Goal: Communication & Community: Share content

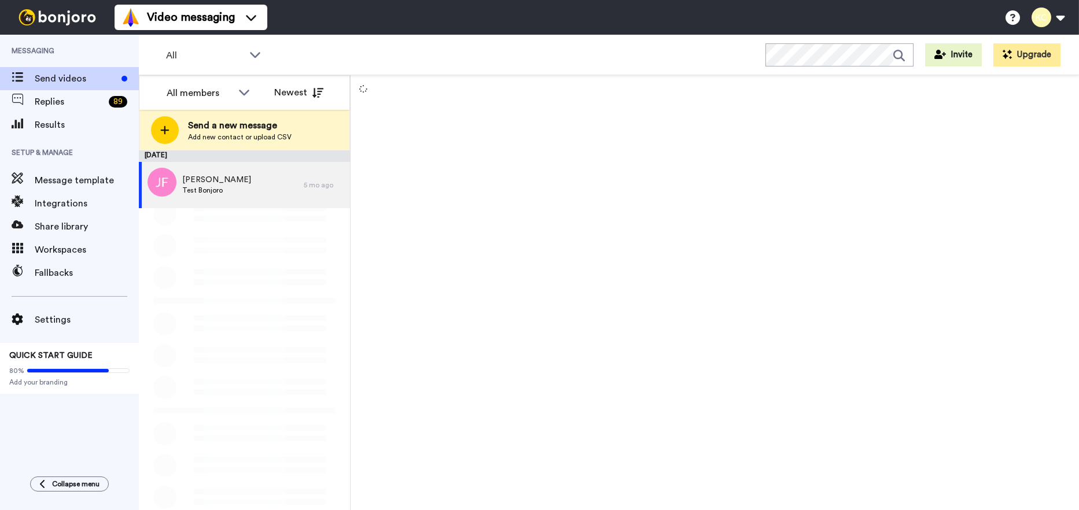
click at [176, 141] on div "Send a new message Add new contact or upload CSV" at bounding box center [244, 130] width 210 height 40
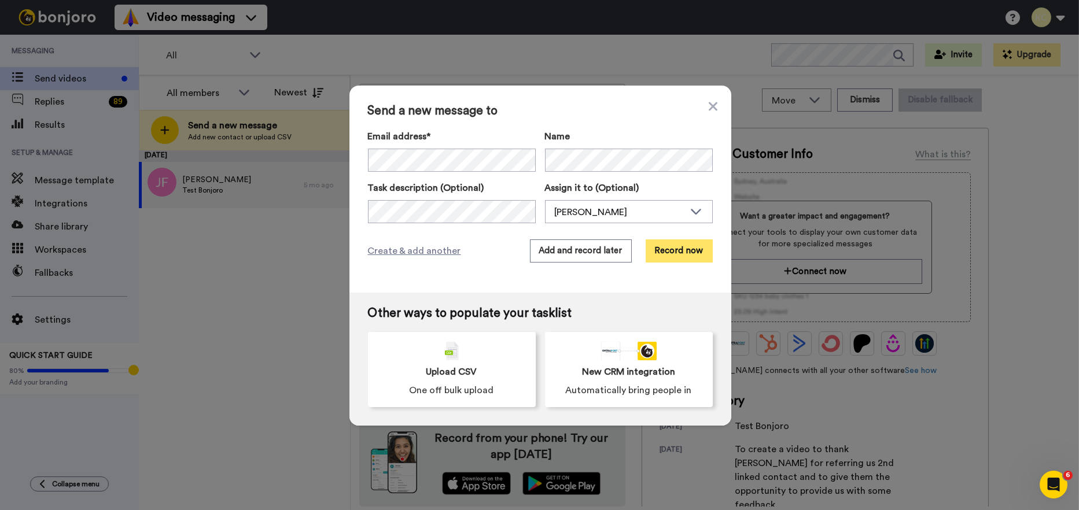
click at [678, 249] on button "Record now" at bounding box center [679, 251] width 67 height 23
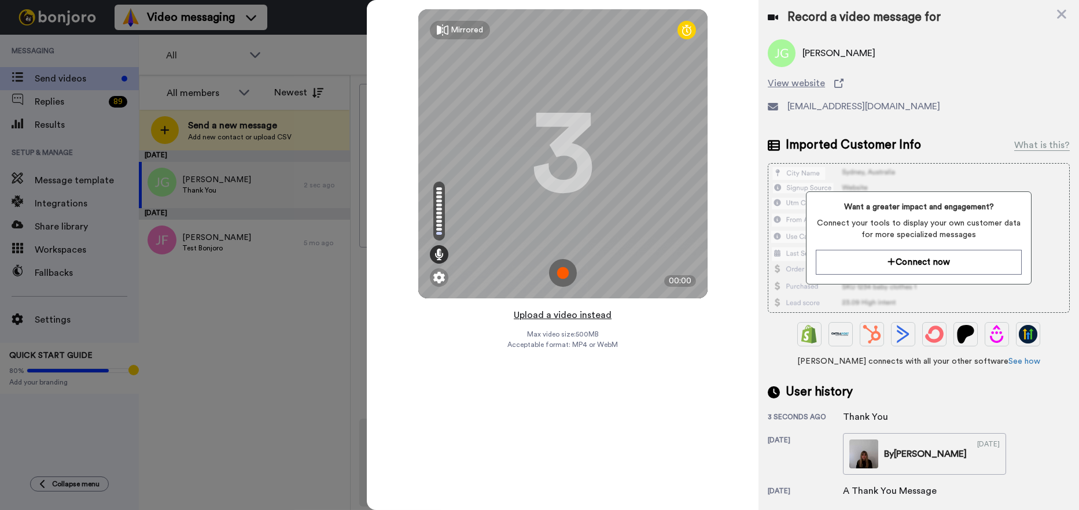
click at [548, 315] on button "Upload a video instead" at bounding box center [562, 315] width 105 height 15
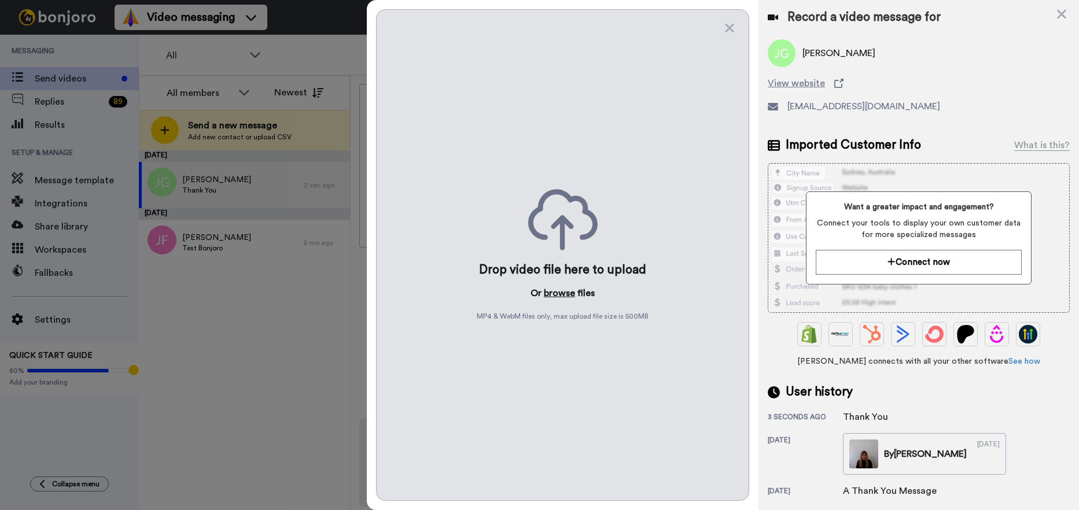
click at [556, 297] on button "browse" at bounding box center [559, 293] width 31 height 14
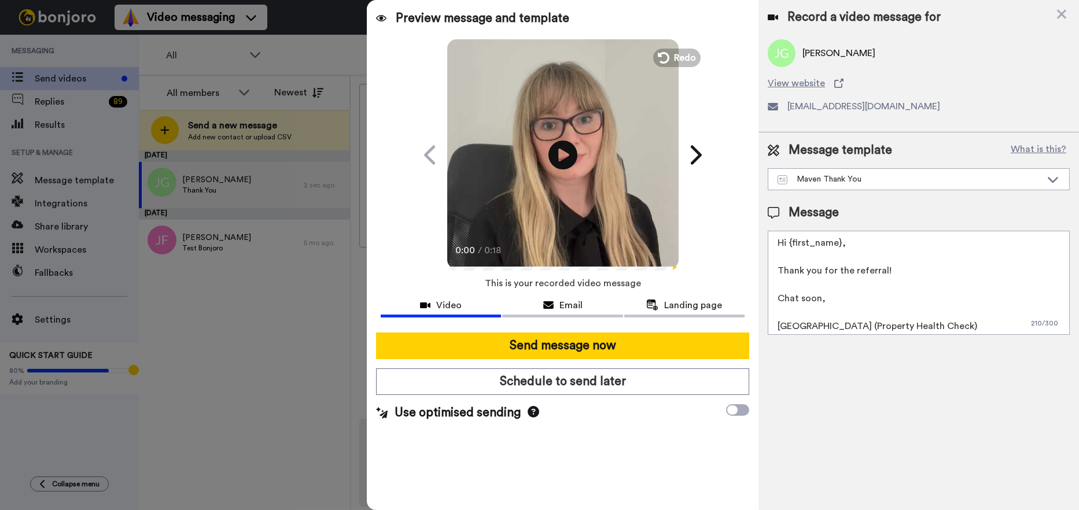
click at [852, 246] on textarea "Hi {first_name}, Thank you for the referral! Chat soon, [GEOGRAPHIC_DATA] (Prop…" at bounding box center [919, 283] width 302 height 104
click at [799, 328] on textarea "Hi John, Thank you for the referral! Chat soon, Cailie (Property Health Check)" at bounding box center [919, 283] width 302 height 104
type textarea "Hi John, Thank you for the referral! Chat soon, Sarah (Property Health Check)"
click at [571, 148] on icon at bounding box center [562, 154] width 31 height 31
click at [592, 442] on div "Preview message and template Play/Pause 0:04 / 0:18 A personal video message fo…" at bounding box center [563, 255] width 392 height 510
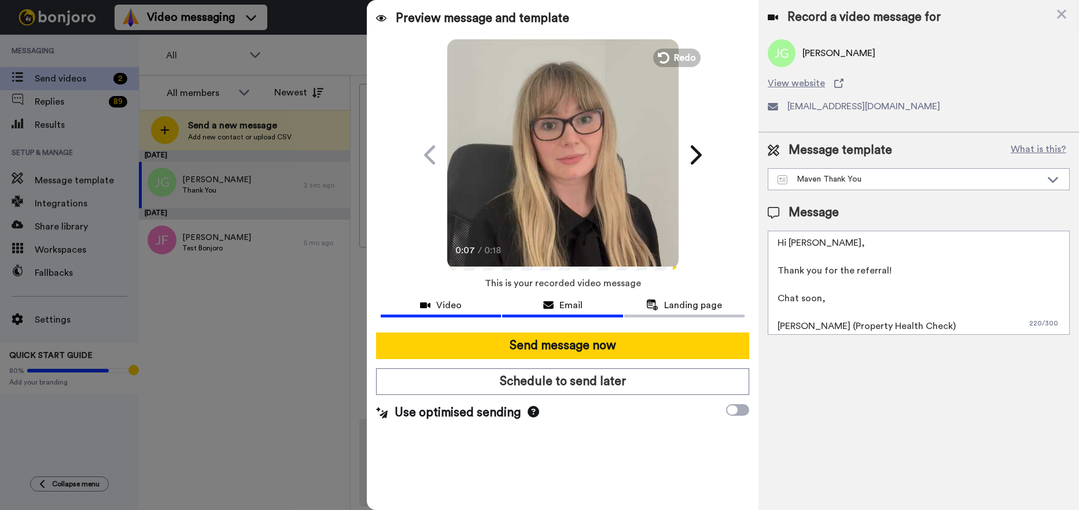
click at [558, 304] on div "Email" at bounding box center [562, 306] width 120 height 14
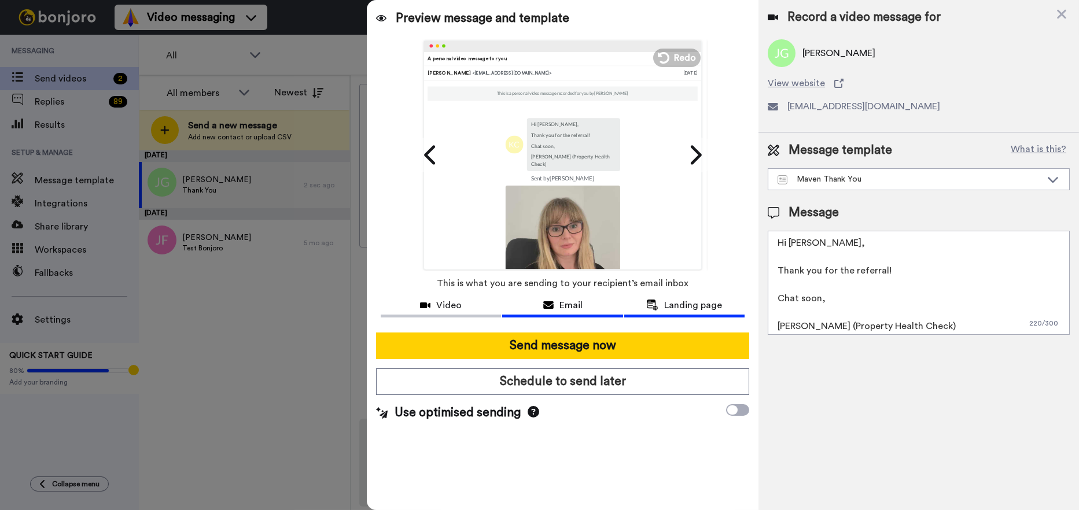
click at [673, 301] on span "Landing page" at bounding box center [693, 306] width 58 height 14
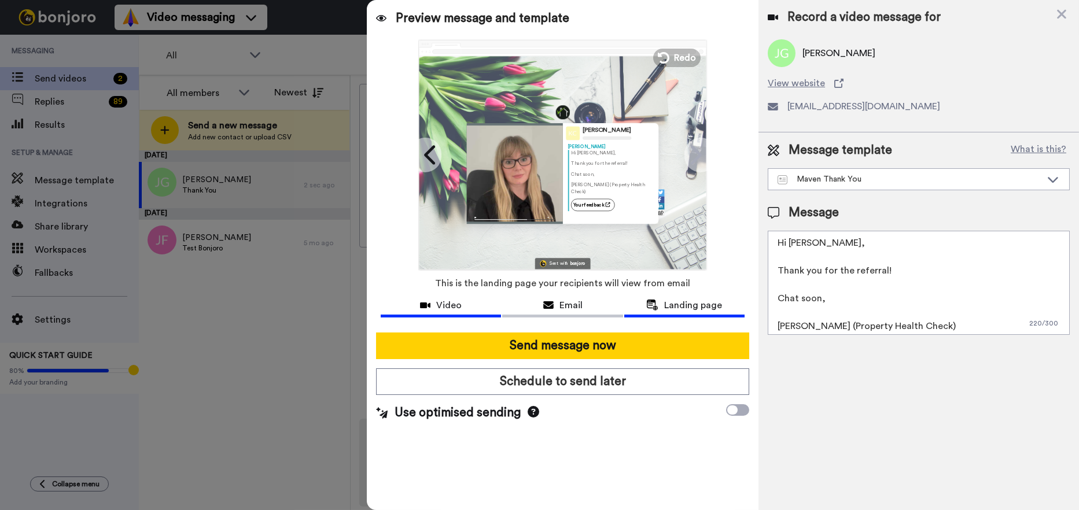
drag, startPoint x: 472, startPoint y: 300, endPoint x: 489, endPoint y: 306, distance: 17.7
click at [473, 300] on div "Video" at bounding box center [441, 306] width 120 height 14
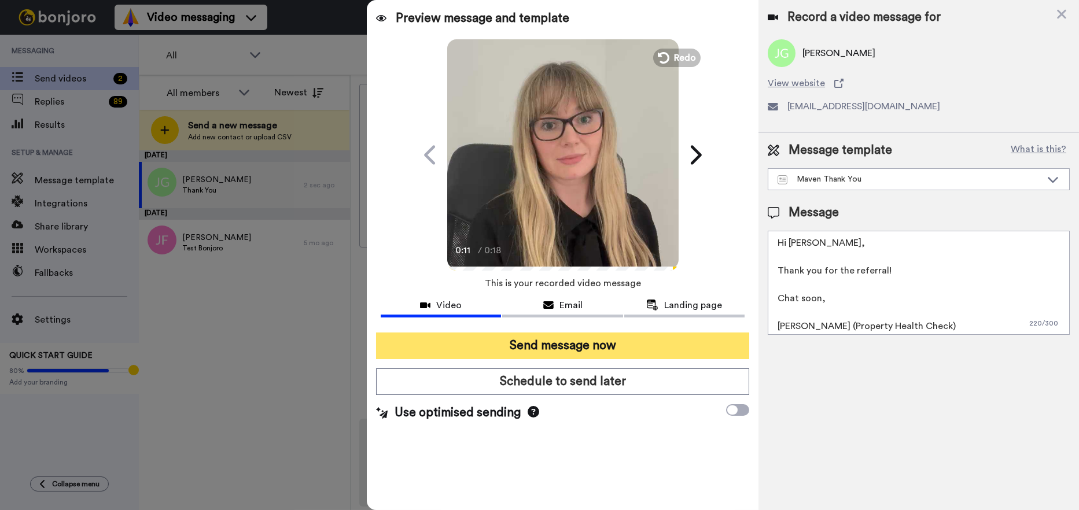
click at [564, 344] on button "Send message now" at bounding box center [562, 346] width 373 height 27
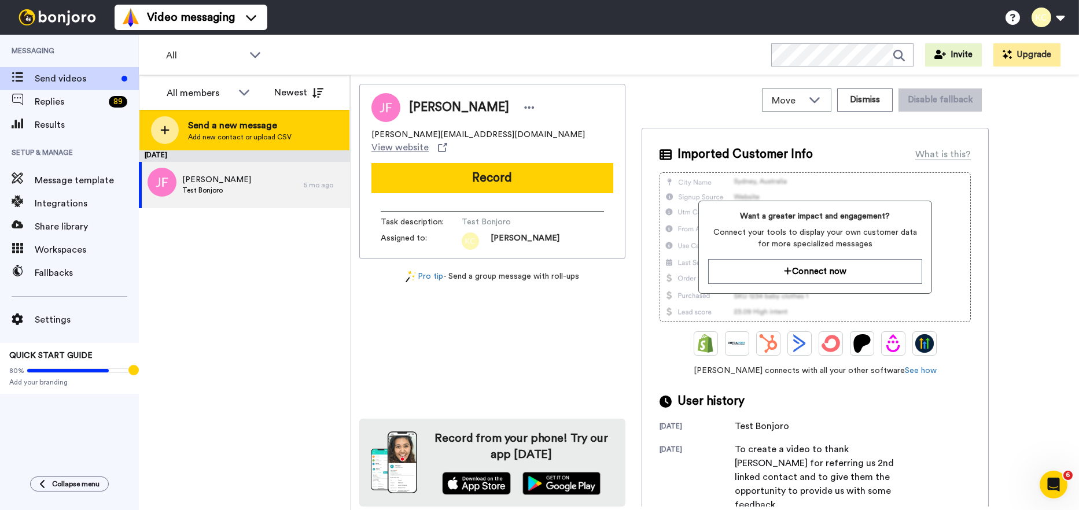
click at [207, 128] on span "Send a new message" at bounding box center [240, 126] width 104 height 14
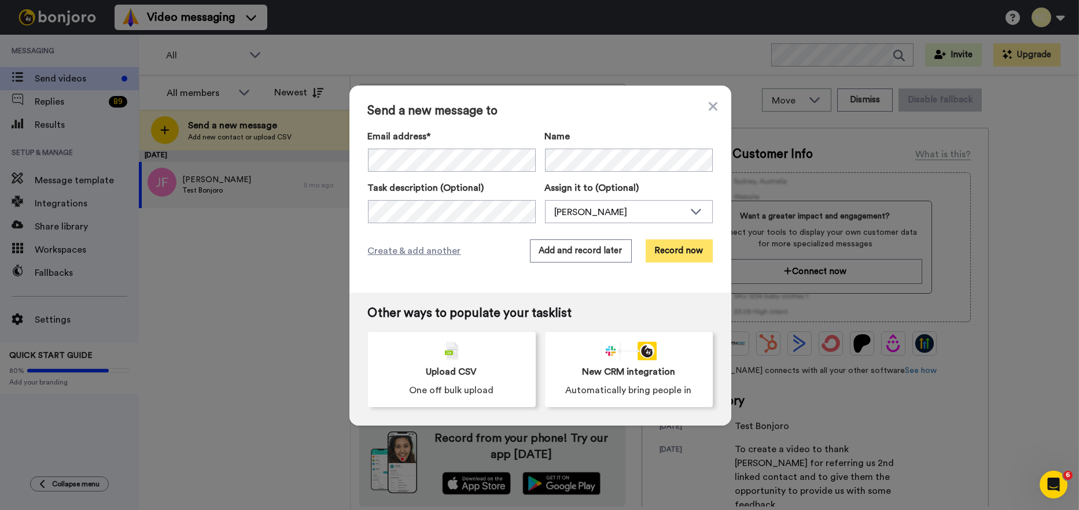
click at [655, 260] on button "Record now" at bounding box center [679, 251] width 67 height 23
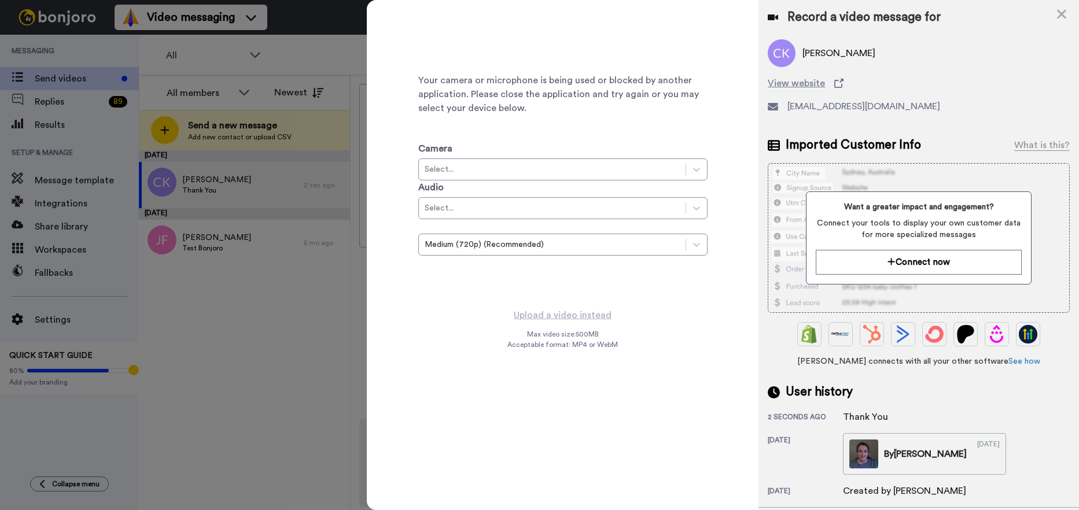
click at [938, 95] on div "Caroline Kevany View website ckevany@lisney.com" at bounding box center [919, 80] width 302 height 83
click at [1060, 13] on icon at bounding box center [1061, 14] width 9 height 9
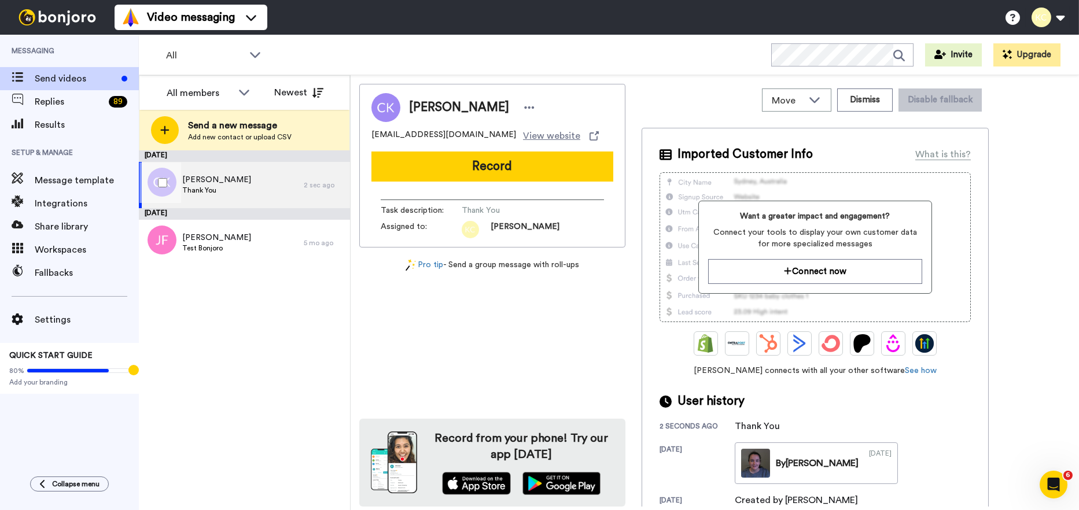
click at [211, 180] on span "Caroline Kevany" at bounding box center [216, 180] width 69 height 12
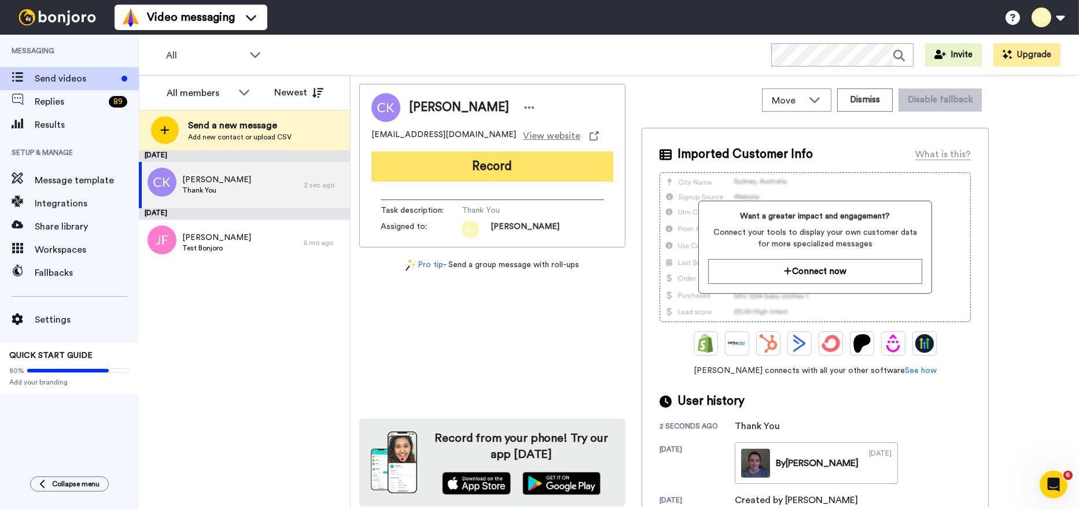
click at [470, 171] on button "Record" at bounding box center [492, 167] width 242 height 30
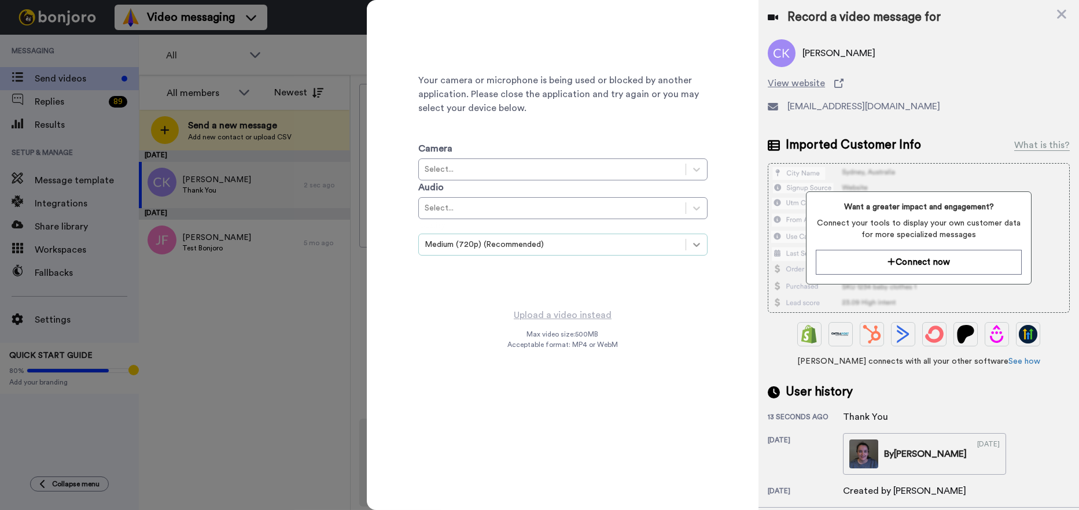
click at [705, 242] on div at bounding box center [696, 244] width 21 height 21
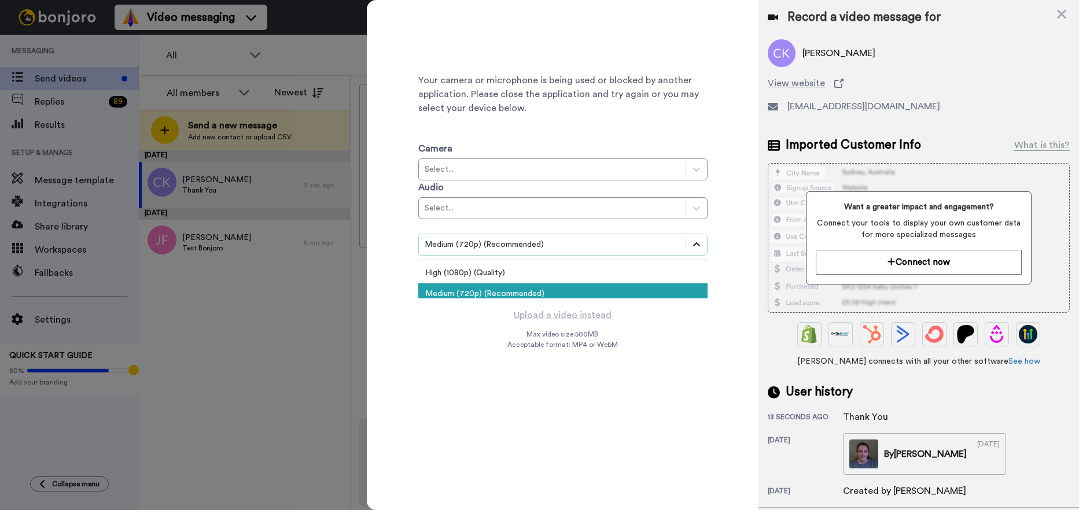
click at [699, 242] on icon at bounding box center [697, 245] width 12 height 12
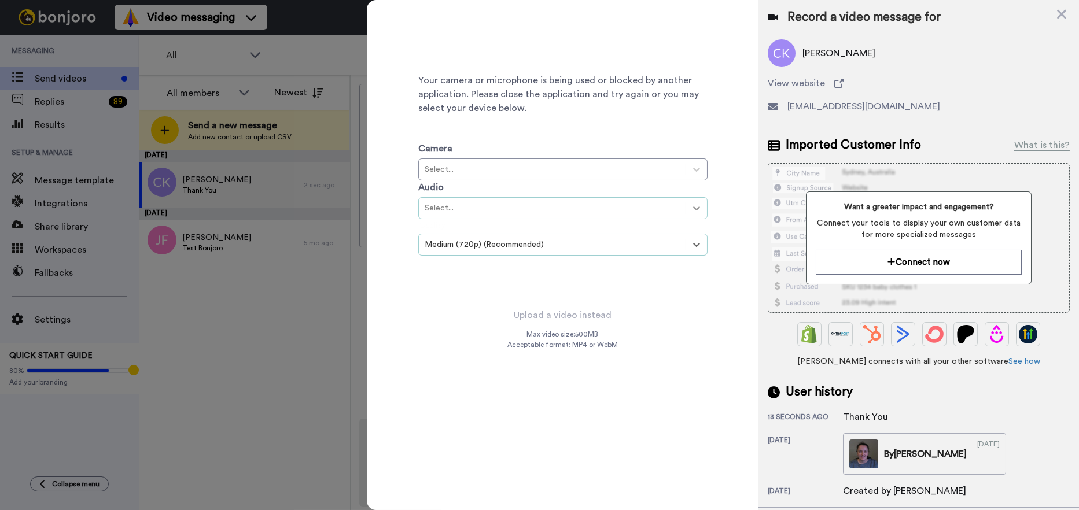
click at [706, 206] on div at bounding box center [696, 208] width 21 height 21
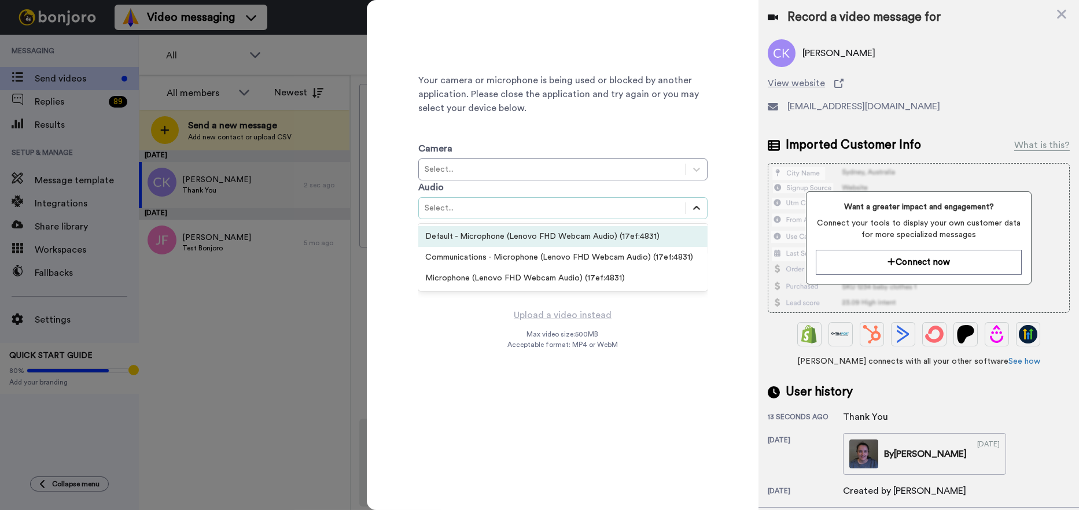
click at [697, 209] on icon at bounding box center [697, 208] width 12 height 12
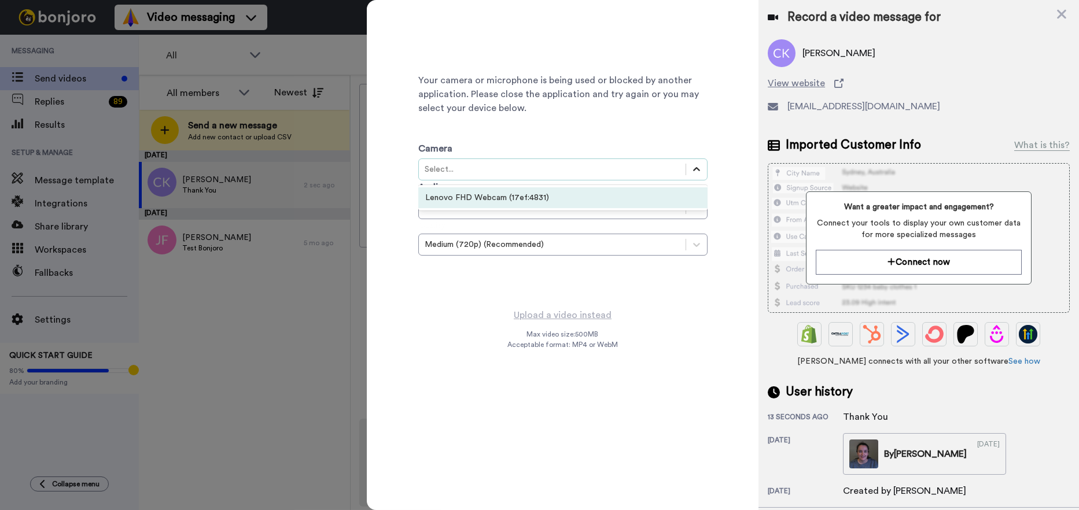
click at [699, 179] on div at bounding box center [696, 169] width 21 height 21
click at [534, 197] on div "Lenovo FHD Webcam (17ef:4831)" at bounding box center [562, 197] width 289 height 21
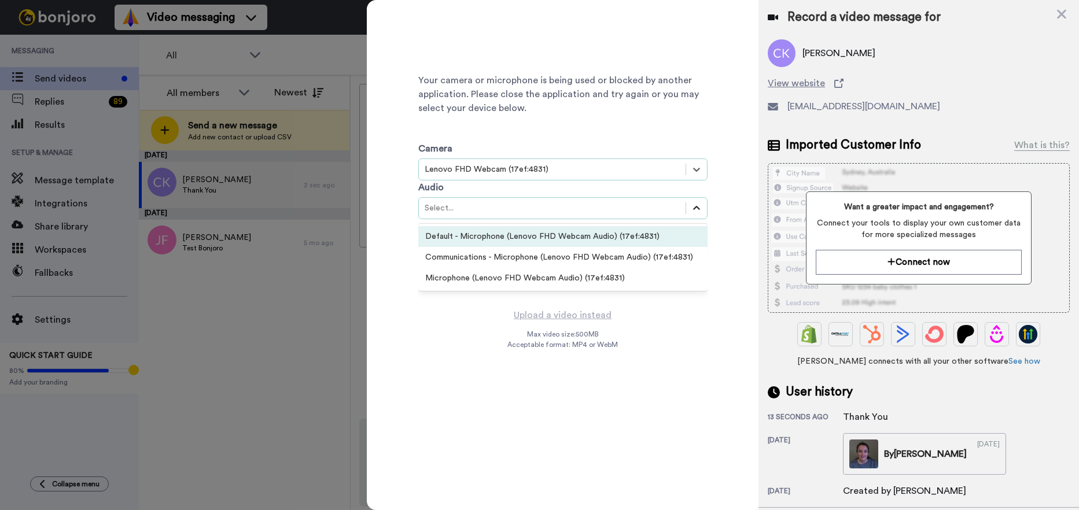
click at [694, 212] on icon at bounding box center [697, 208] width 12 height 12
click at [573, 237] on div "Default - Microphone (Lenovo FHD Webcam Audio) (17ef:4831)" at bounding box center [562, 236] width 289 height 21
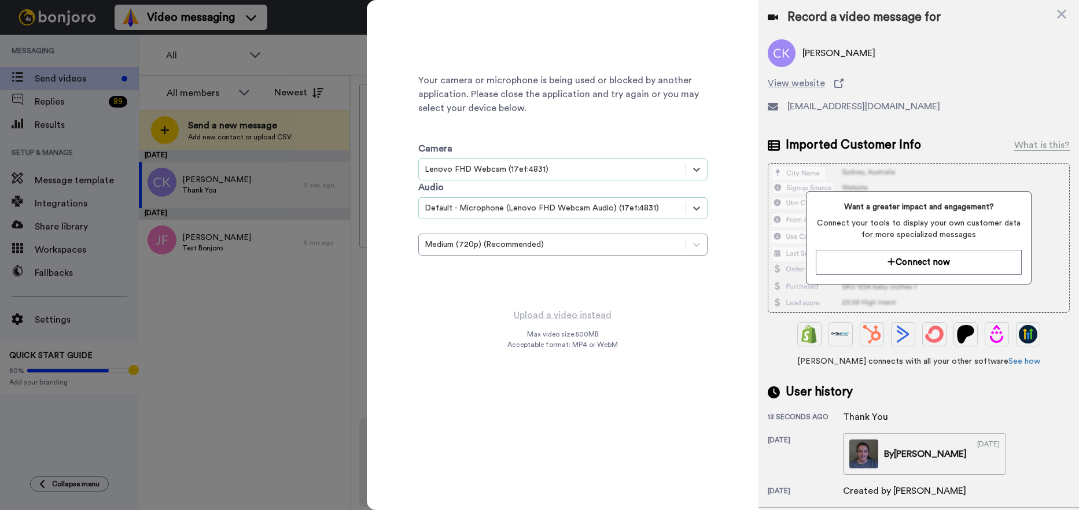
click at [621, 286] on div "Your camera or microphone is being used or blocked by another application. Plea…" at bounding box center [562, 153] width 289 height 289
drag, startPoint x: 1059, startPoint y: 16, endPoint x: 979, endPoint y: 16, distance: 79.3
click at [1059, 16] on icon at bounding box center [1061, 14] width 9 height 9
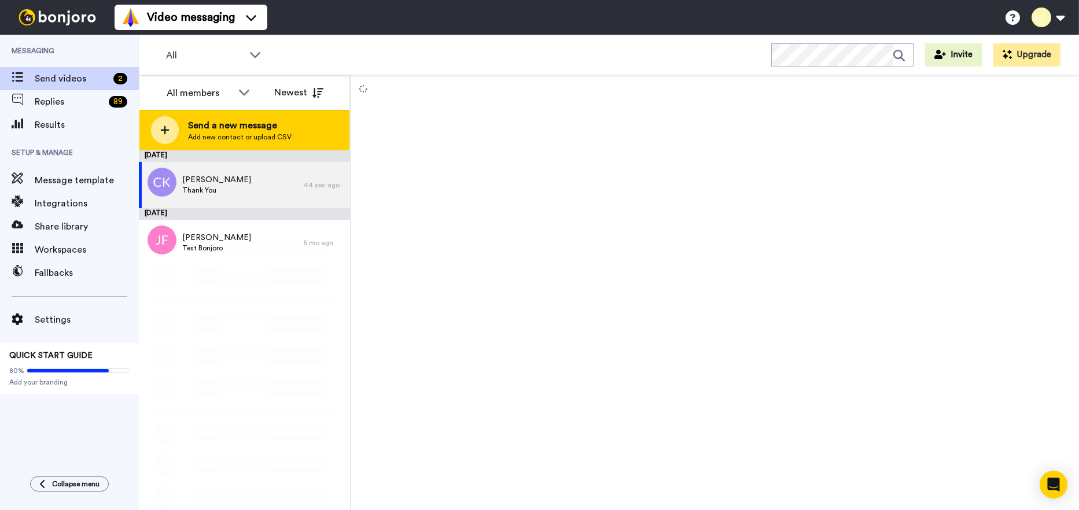
click at [208, 134] on span "Add new contact or upload CSV" at bounding box center [240, 136] width 104 height 9
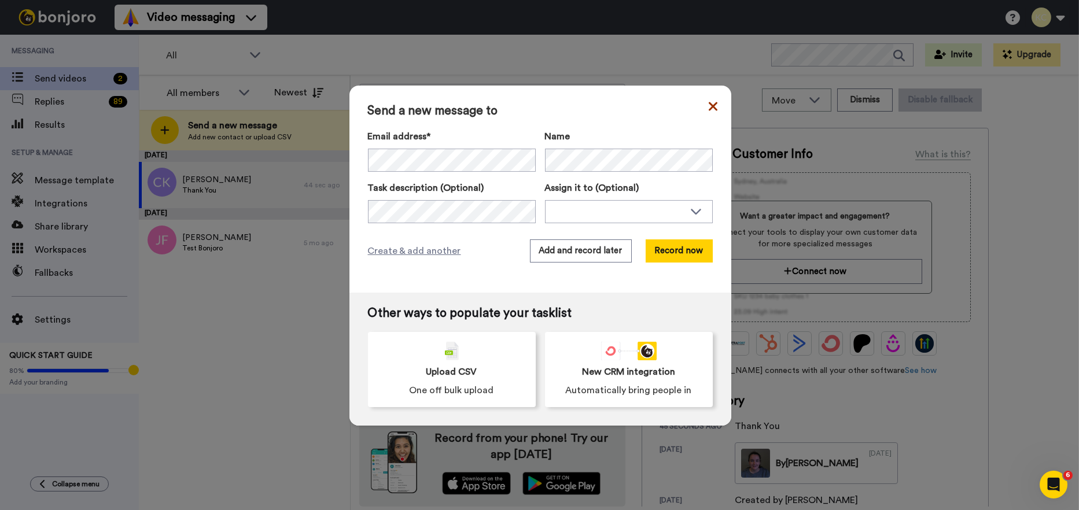
click at [712, 107] on icon at bounding box center [713, 107] width 9 height 14
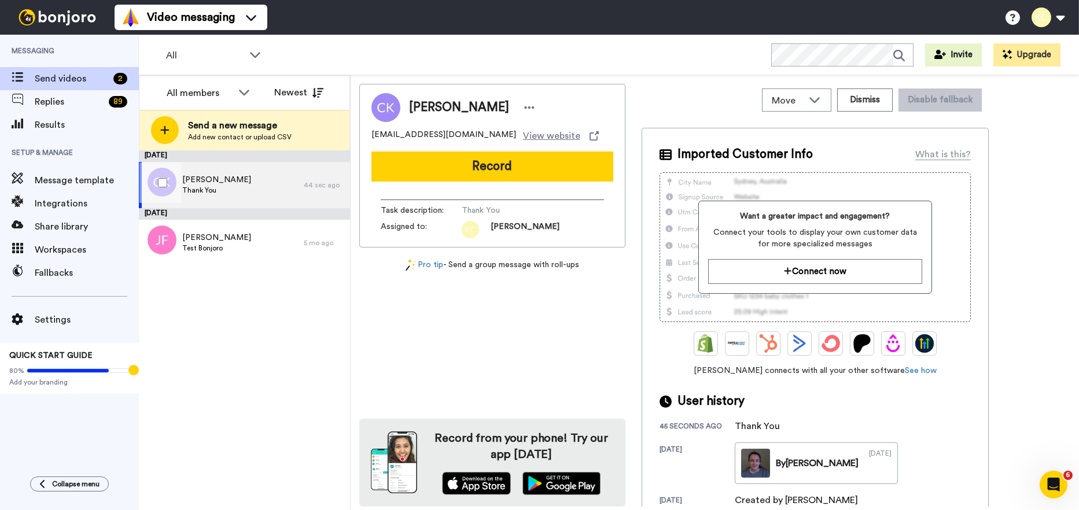
click at [251, 191] on div "Caroline Kevany Thank You" at bounding box center [221, 185] width 165 height 46
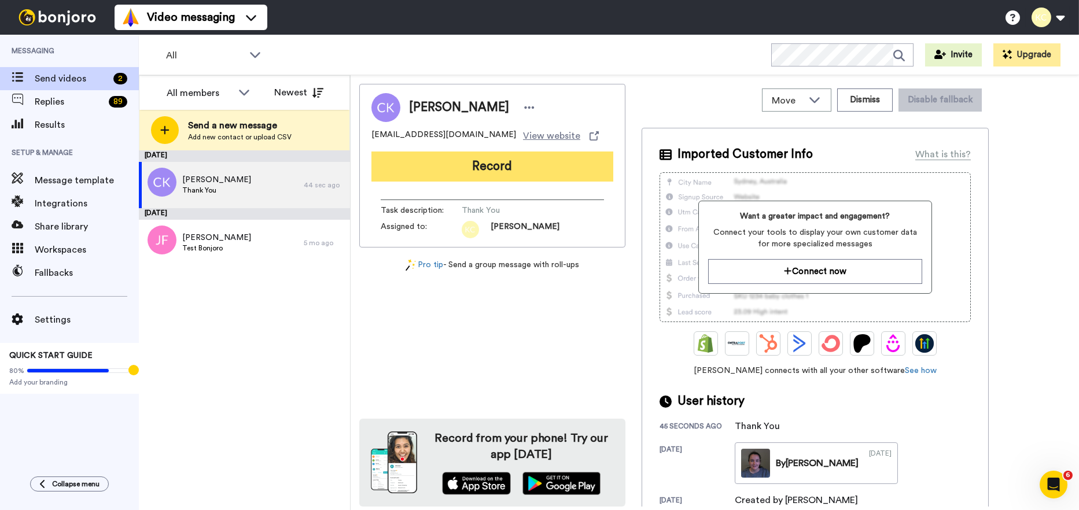
click at [507, 170] on button "Record" at bounding box center [492, 167] width 242 height 30
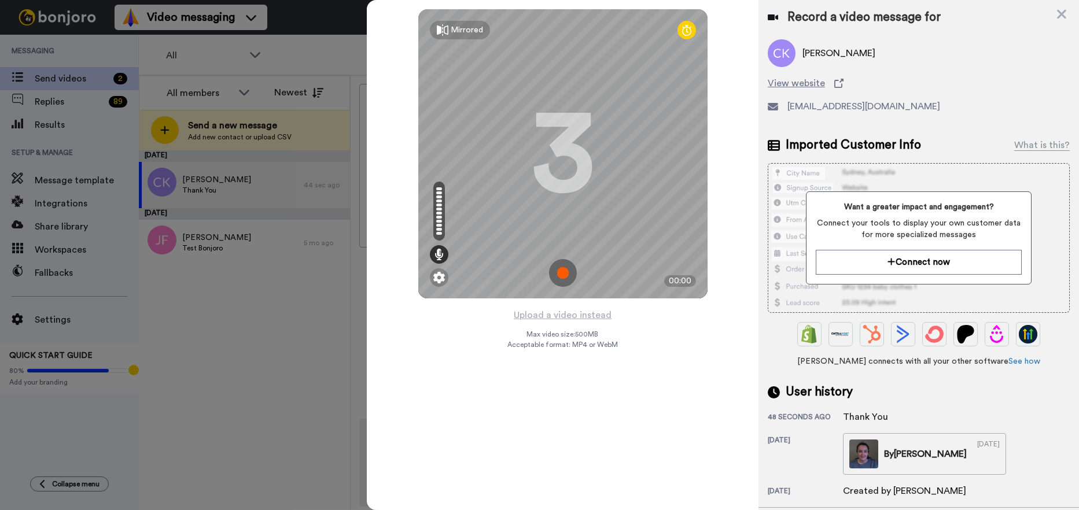
click at [687, 30] on icon at bounding box center [686, 30] width 9 height 12
click at [561, 268] on img at bounding box center [563, 273] width 28 height 28
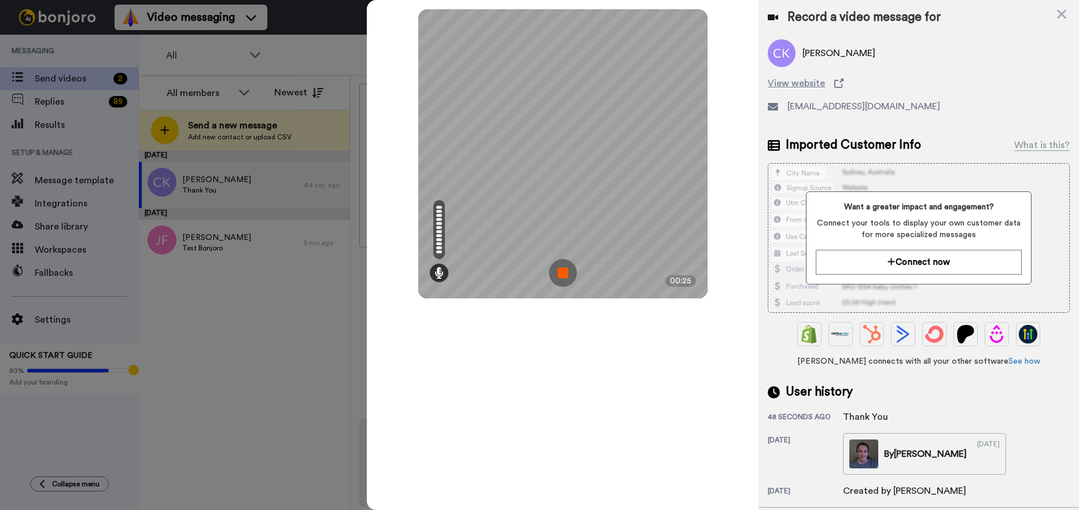
click at [561, 271] on img at bounding box center [563, 273] width 28 height 28
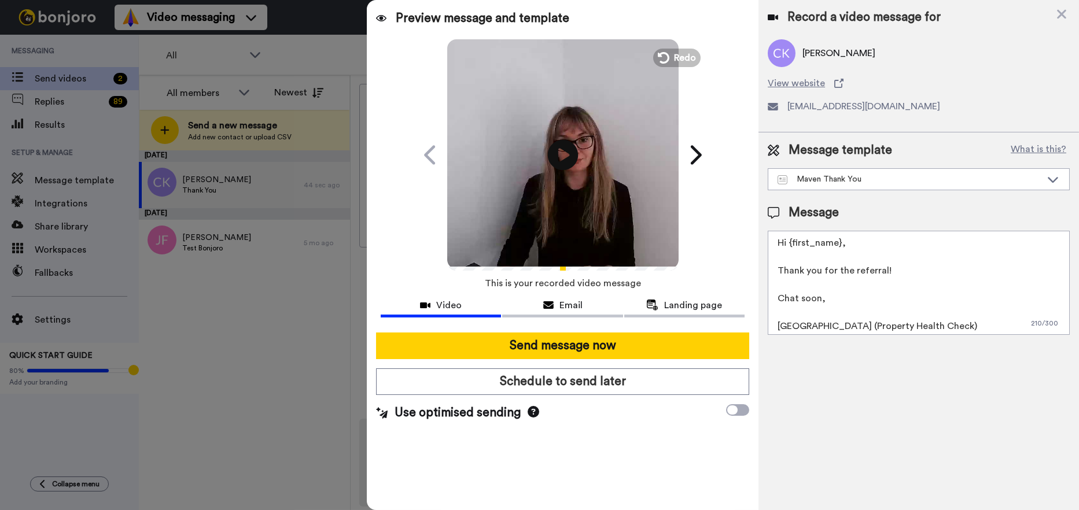
click at [563, 158] on icon "Play/Pause" at bounding box center [562, 154] width 31 height 55
click at [838, 241] on textarea "Hi {first_name}, Thank you for the referral! Chat soon, [GEOGRAPHIC_DATA] (Prop…" at bounding box center [919, 283] width 302 height 104
click at [800, 326] on textarea "Hi Caroline, Thank you for the referral! Chat soon, Cailie (Property Health Che…" at bounding box center [919, 283] width 302 height 104
type textarea "Hi Caroline, Thank you for the referral! Chat soon, Sarah (Property Health Chec…"
click at [572, 157] on icon at bounding box center [562, 154] width 31 height 31
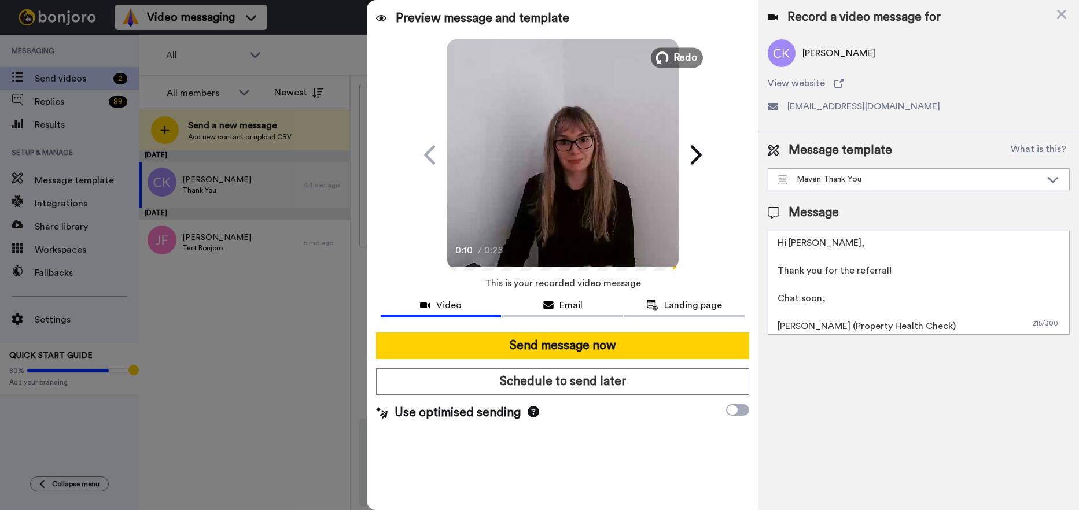
click at [666, 62] on icon at bounding box center [661, 57] width 13 height 13
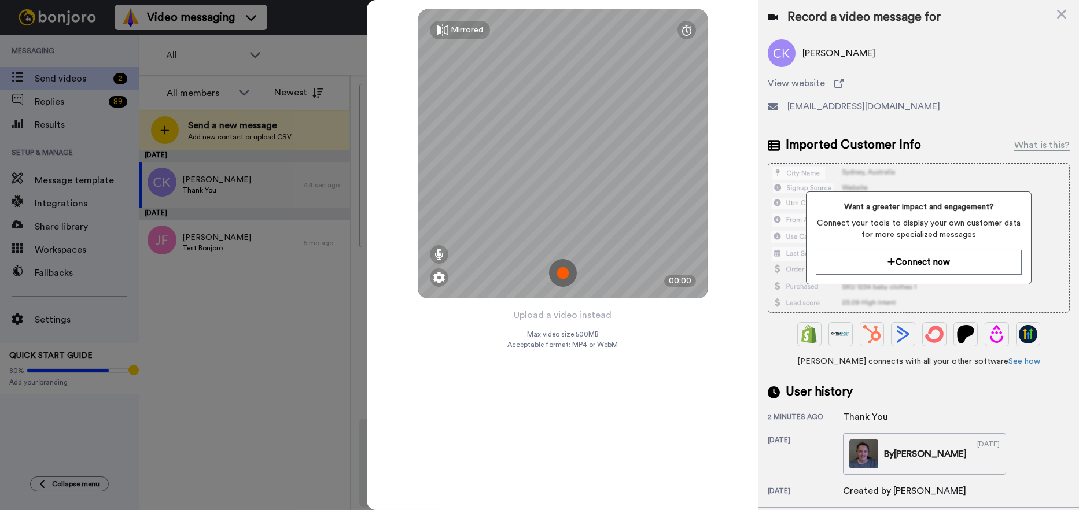
click at [567, 271] on img at bounding box center [563, 273] width 28 height 28
click at [568, 272] on img at bounding box center [563, 273] width 28 height 28
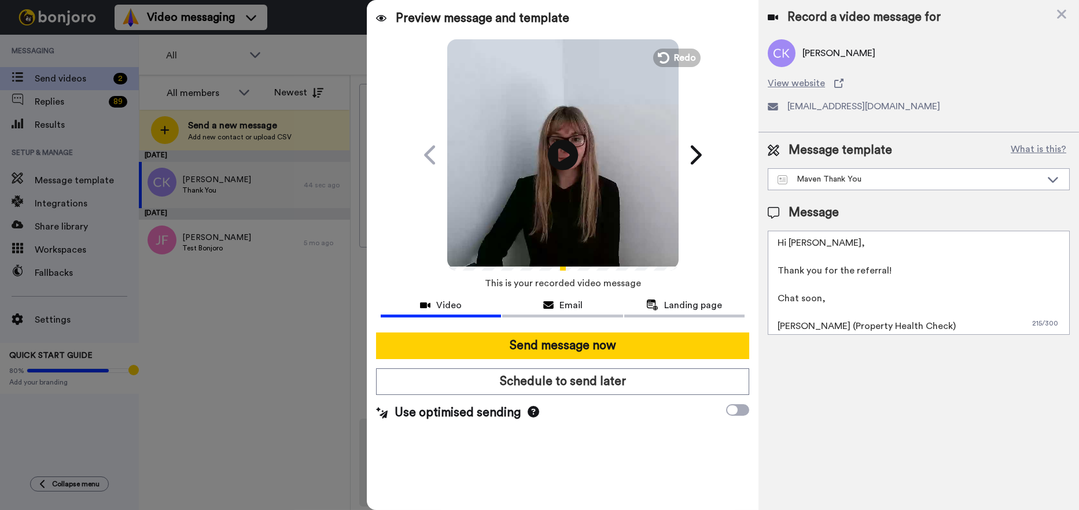
click at [559, 150] on icon "Play/Pause" at bounding box center [562, 154] width 31 height 55
click at [565, 137] on icon "Play/Pause" at bounding box center [562, 154] width 31 height 55
click at [561, 145] on icon at bounding box center [562, 154] width 31 height 31
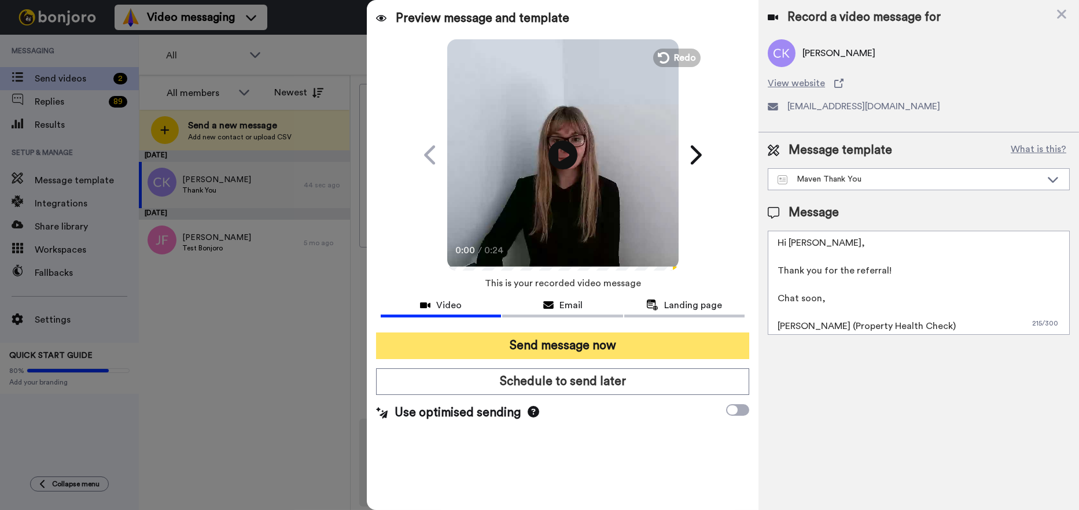
click at [533, 348] on button "Send message now" at bounding box center [562, 346] width 373 height 27
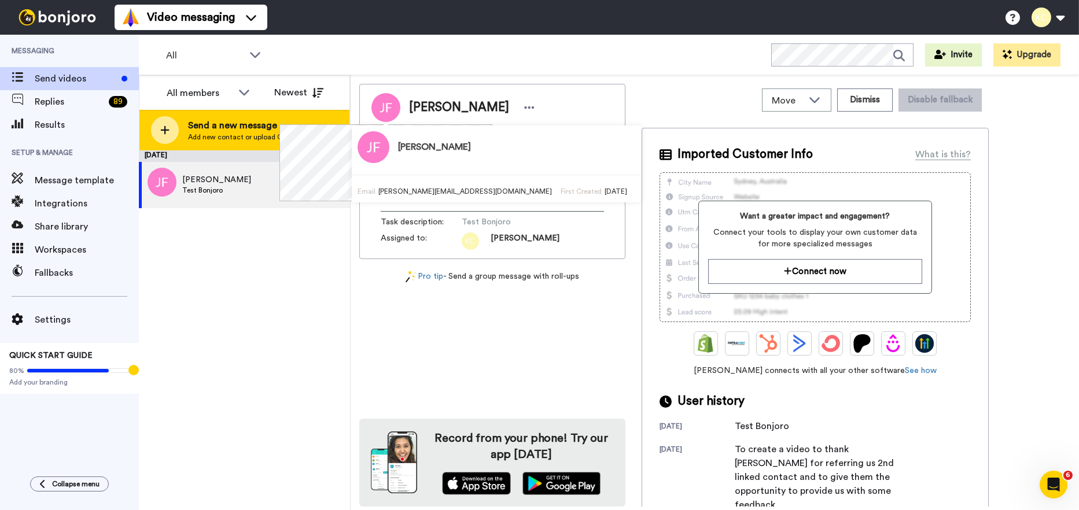
click at [224, 138] on span "Add new contact or upload CSV" at bounding box center [240, 136] width 104 height 9
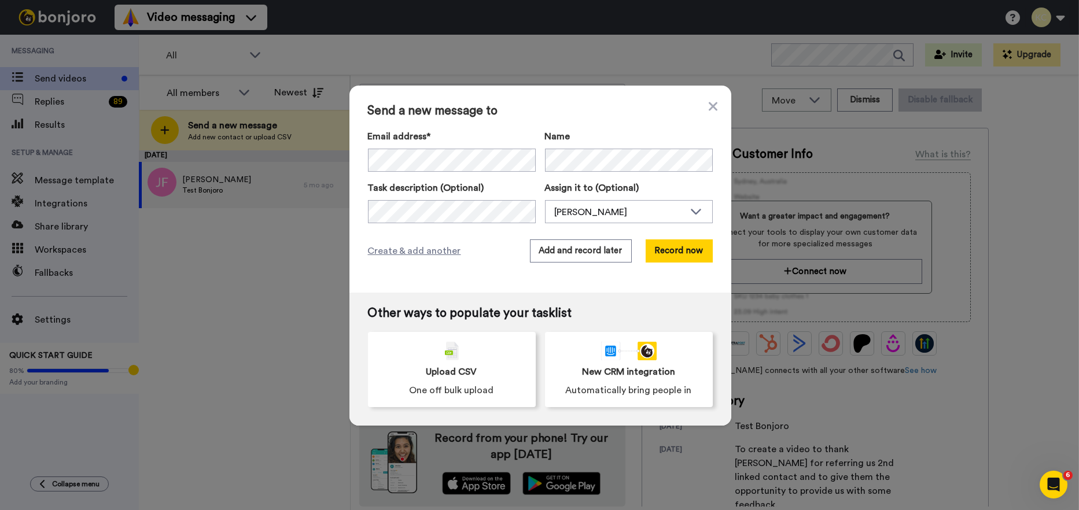
click at [201, 309] on div "Send a new message to Email address* Eamonn Walsh <eamonn@ejwalshsolicitors.ie>…" at bounding box center [539, 255] width 1079 height 510
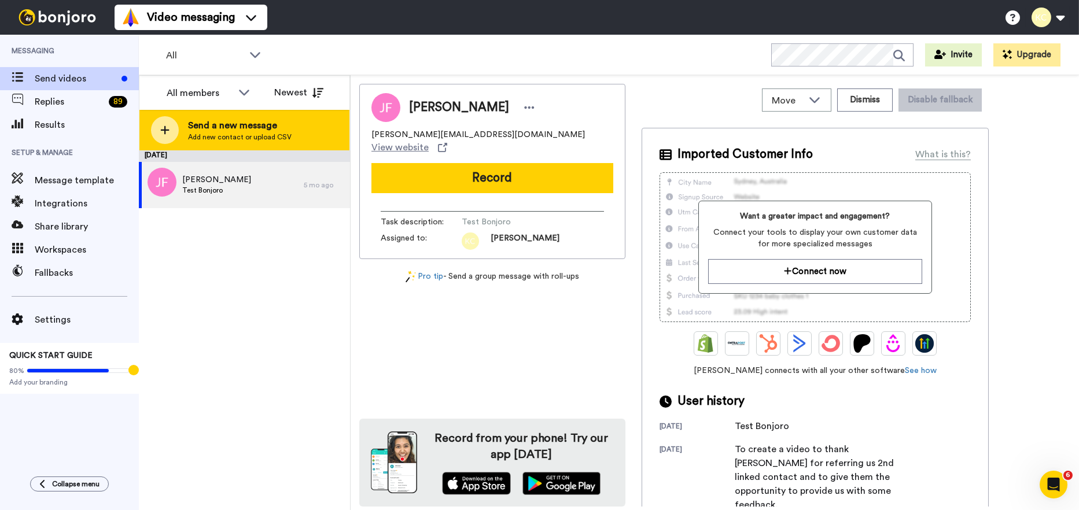
click at [188, 123] on span "Send a new message" at bounding box center [240, 126] width 104 height 14
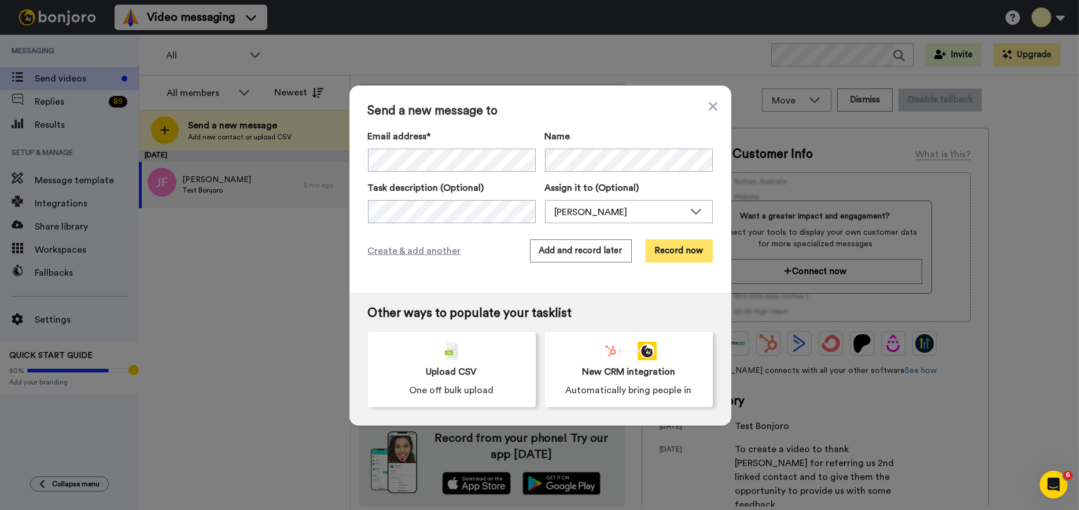
click at [687, 245] on button "Record now" at bounding box center [679, 251] width 67 height 23
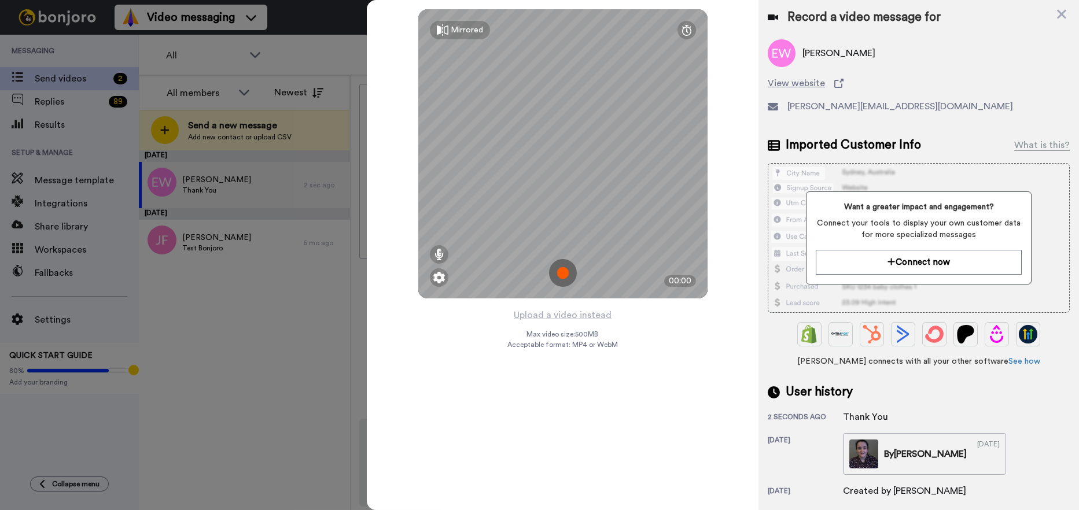
click at [560, 272] on img at bounding box center [563, 273] width 28 height 28
click at [563, 272] on img at bounding box center [563, 273] width 28 height 28
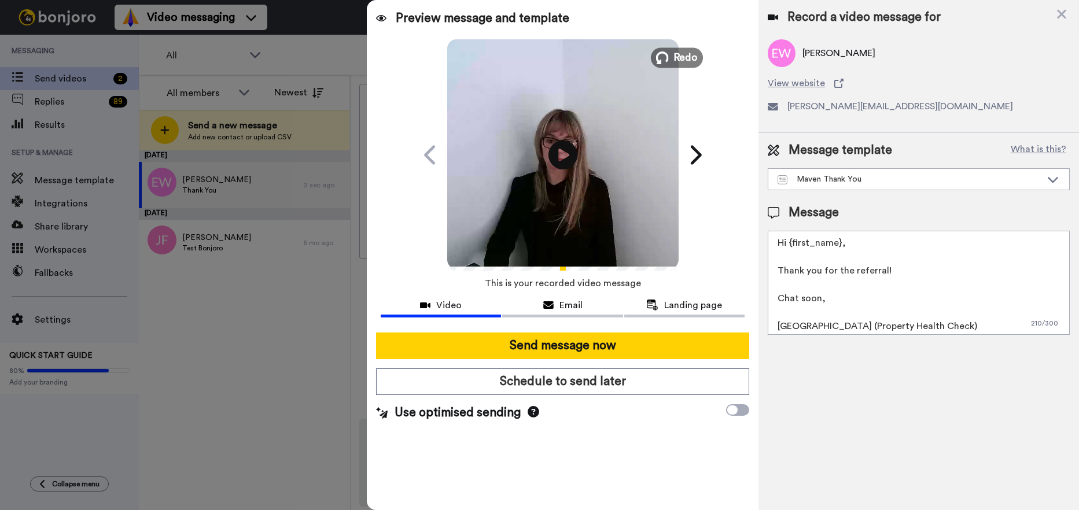
click at [682, 56] on span "Redo" at bounding box center [685, 57] width 24 height 15
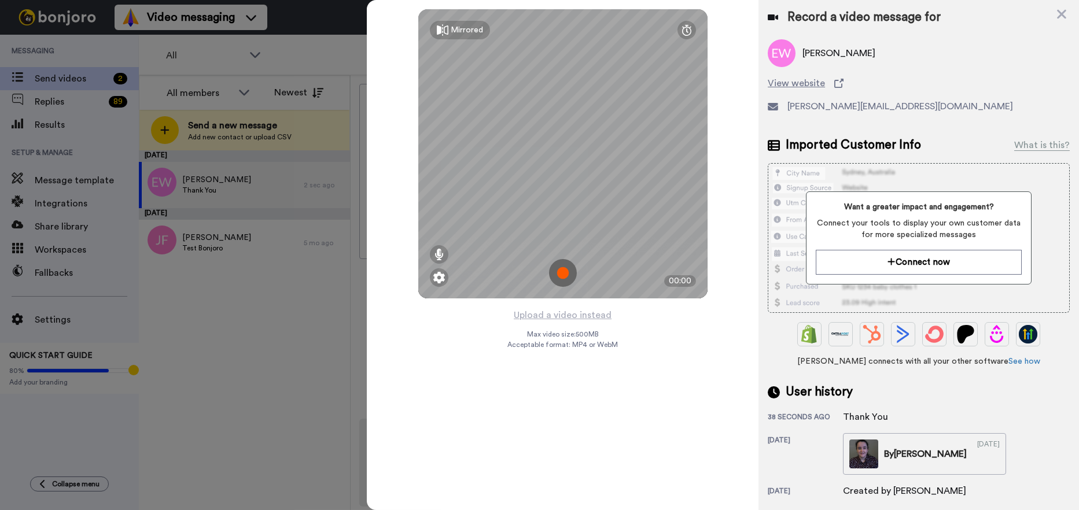
click at [565, 264] on img at bounding box center [563, 273] width 28 height 28
click at [566, 272] on img at bounding box center [563, 273] width 28 height 28
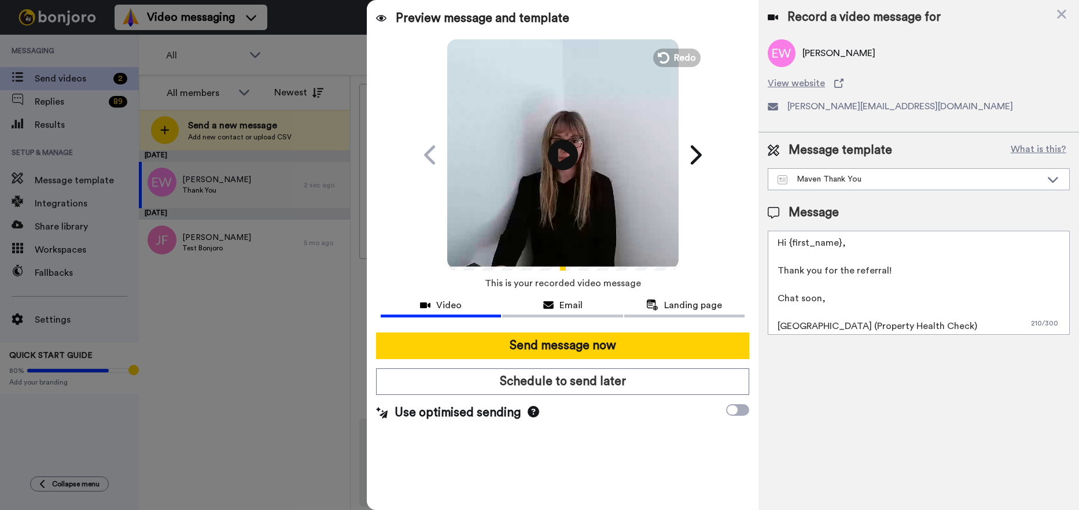
drag, startPoint x: 566, startPoint y: 153, endPoint x: 573, endPoint y: 159, distance: 9.5
click at [566, 155] on icon "Play/Pause" at bounding box center [562, 154] width 31 height 55
click at [839, 240] on textarea "Hi {first_name}, Thank you for the referral! Chat soon, [GEOGRAPHIC_DATA] (Prop…" at bounding box center [919, 283] width 302 height 104
click at [800, 329] on textarea "Hi Eamonn, Thank you for the referral! Chat soon, Cailie (Property Health Check)" at bounding box center [919, 283] width 302 height 104
type textarea "Hi Eamonn, Thank you for the referral! Chat soon, Sarah (Property Health Check)"
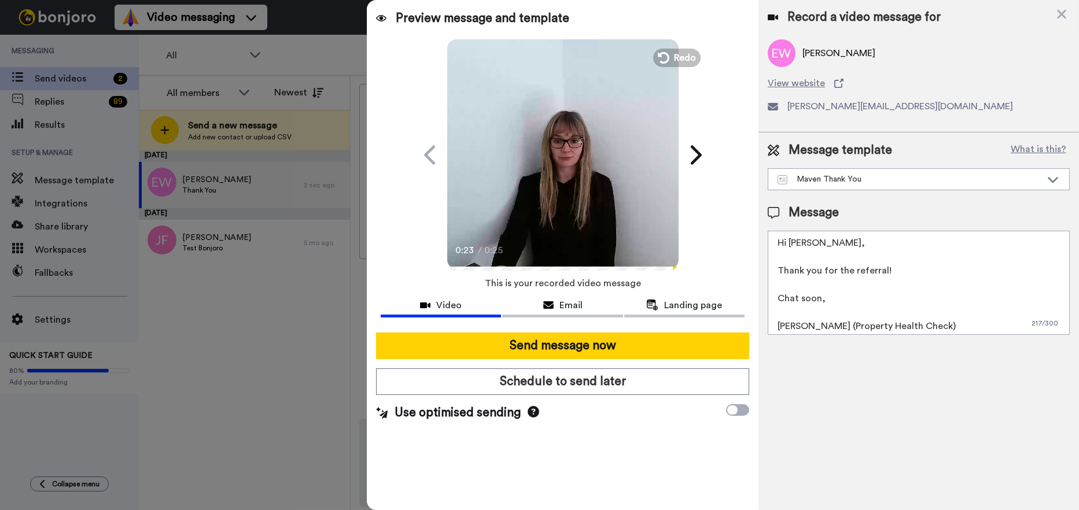
click at [511, 265] on div "0:23 / 0:25" at bounding box center [562, 254] width 231 height 24
click at [561, 152] on icon "Play/Pause" at bounding box center [562, 154] width 31 height 55
click at [503, 266] on div "0:24 / 0:25" at bounding box center [562, 254] width 231 height 24
click at [531, 270] on div "0:24 / 0:25" at bounding box center [562, 257] width 231 height 30
click at [554, 150] on icon at bounding box center [562, 154] width 31 height 31
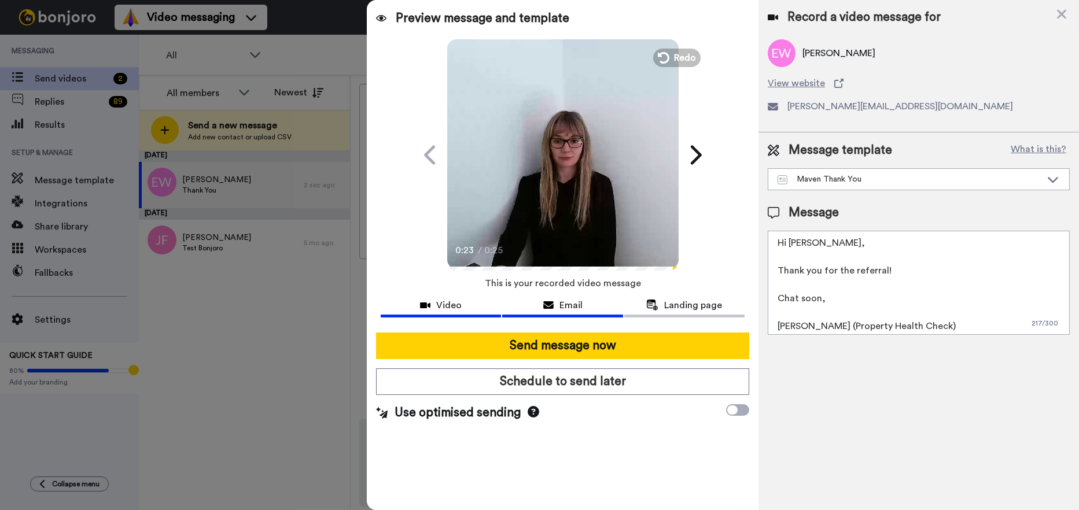
click at [542, 307] on div "Email" at bounding box center [562, 306] width 120 height 14
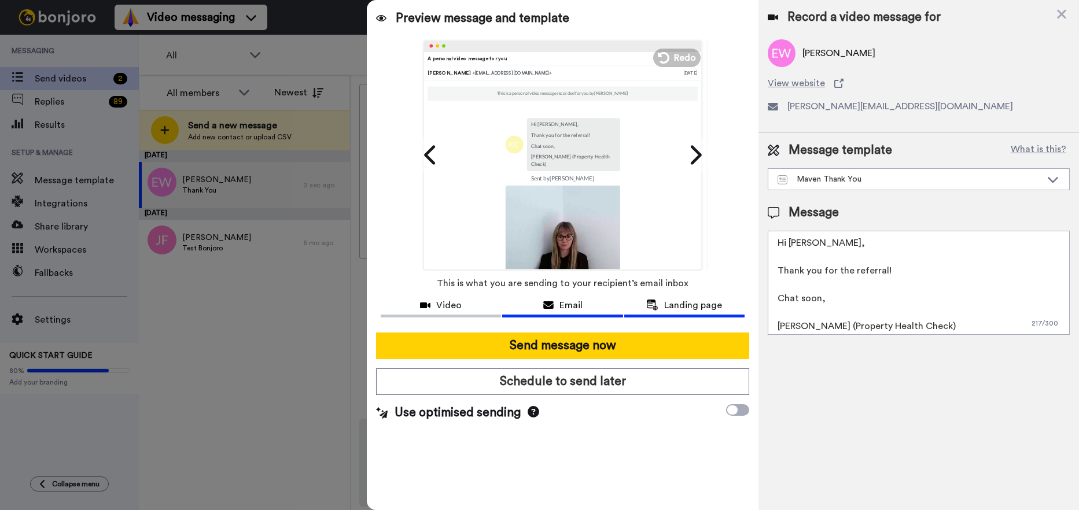
click at [673, 305] on span "Landing page" at bounding box center [693, 306] width 58 height 14
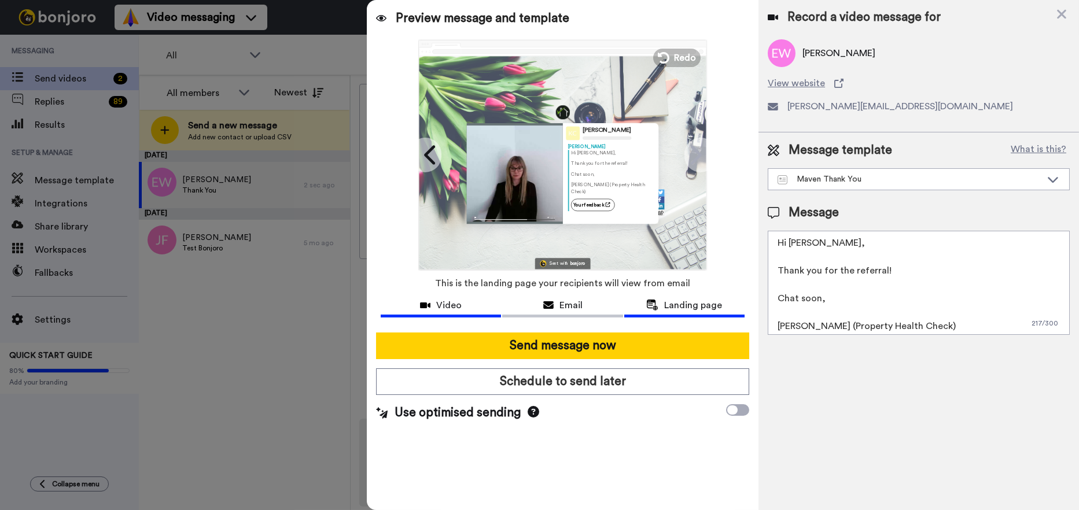
click at [454, 305] on span "Video" at bounding box center [448, 306] width 25 height 14
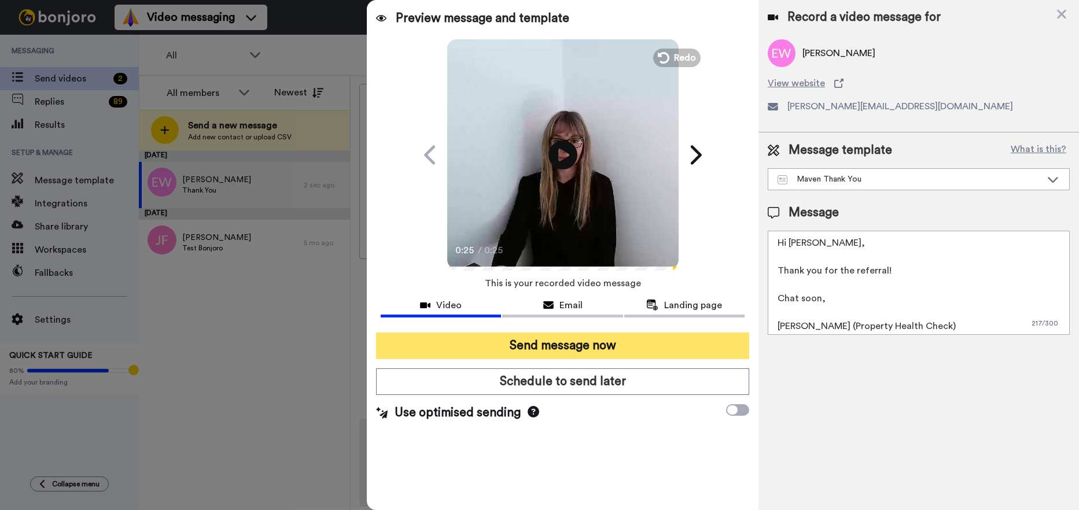
click at [555, 354] on button "Send message now" at bounding box center [562, 346] width 373 height 27
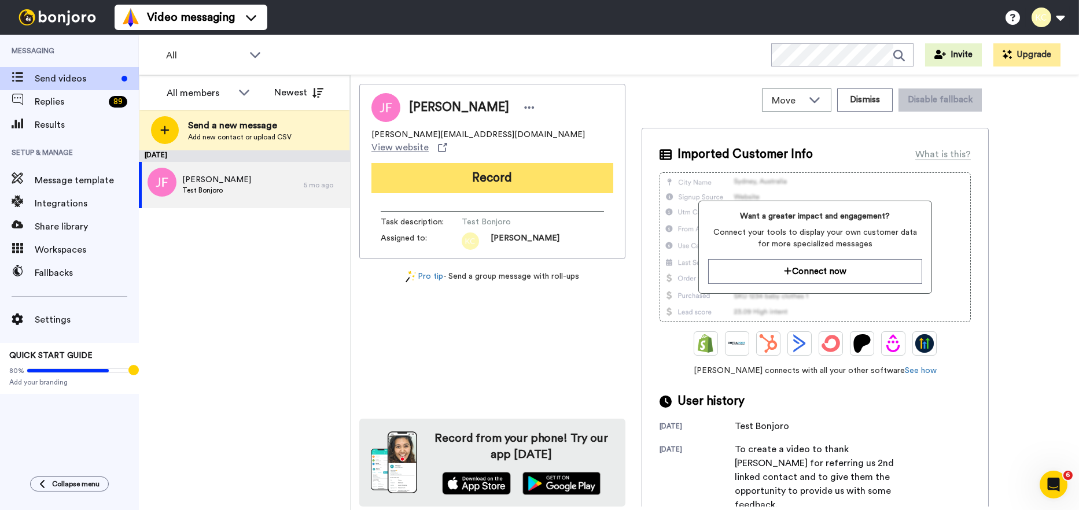
click at [453, 163] on button "Record" at bounding box center [492, 178] width 242 height 30
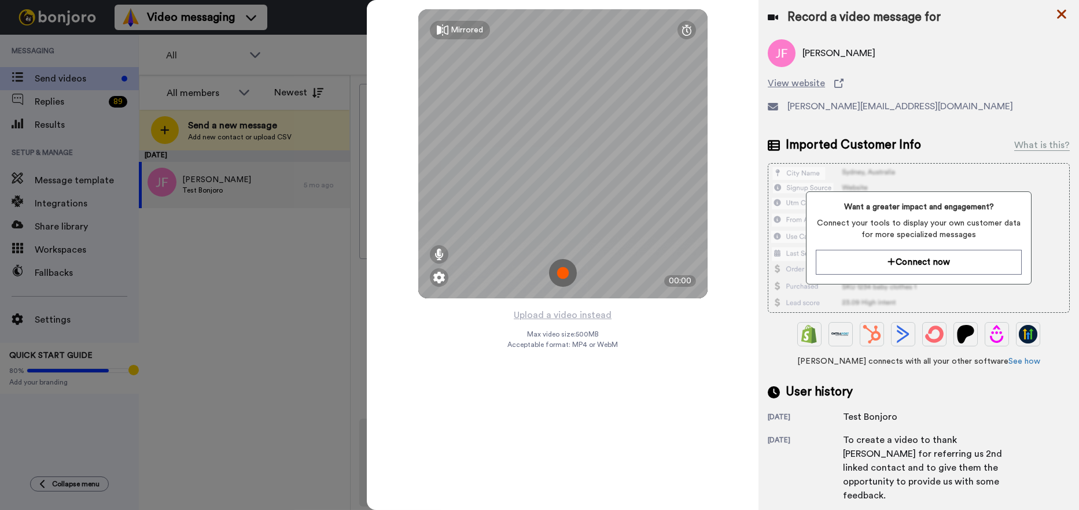
click at [1062, 10] on icon at bounding box center [1062, 14] width 12 height 14
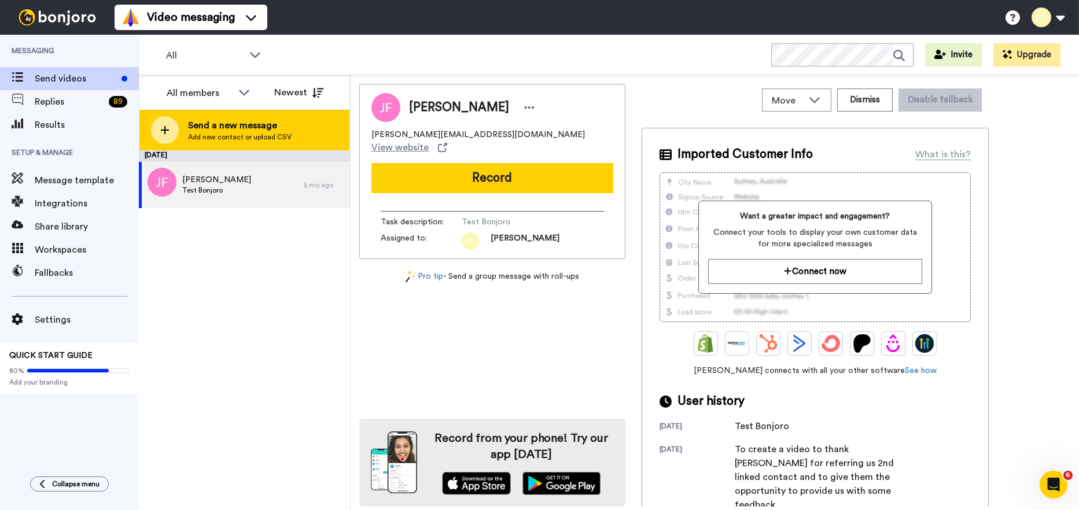
click at [270, 132] on span "Add new contact or upload CSV" at bounding box center [240, 136] width 104 height 9
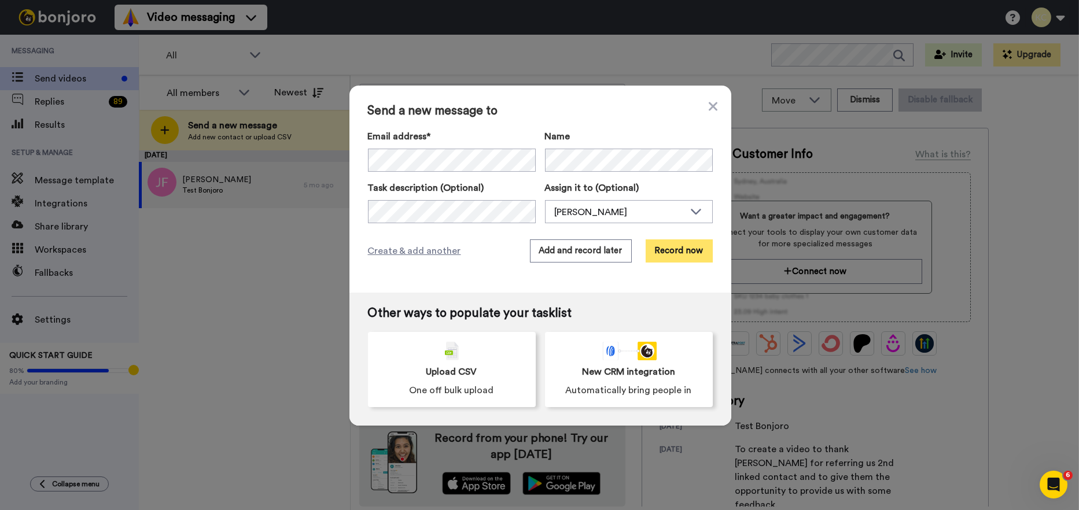
click at [651, 255] on button "Record now" at bounding box center [679, 251] width 67 height 23
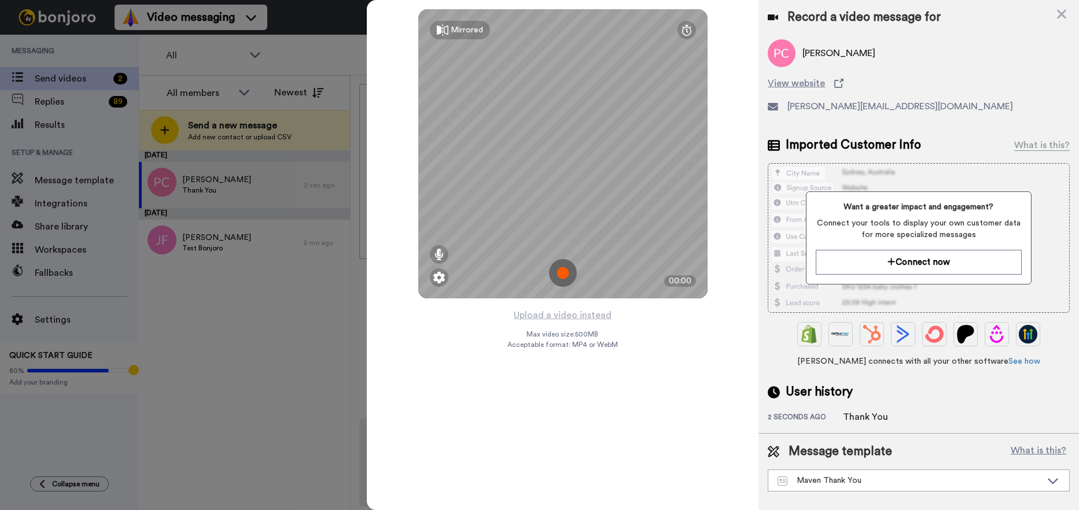
click at [553, 273] on img at bounding box center [563, 273] width 28 height 28
click at [568, 272] on img at bounding box center [563, 273] width 28 height 28
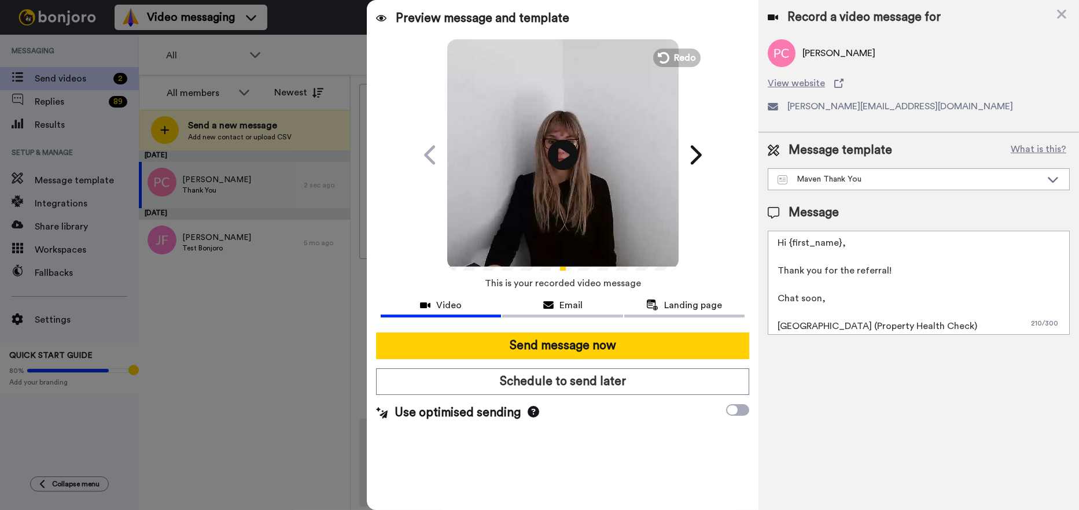
click at [561, 145] on icon at bounding box center [562, 154] width 31 height 31
click at [839, 242] on textarea "Hi {first_name}, Thank you for the referral! Chat soon, [GEOGRAPHIC_DATA] (Prop…" at bounding box center [919, 283] width 302 height 104
click at [798, 327] on textarea "Hi [PERSON_NAME], Thank you for the referral! Chat soon, [GEOGRAPHIC_DATA] (Pro…" at bounding box center [919, 283] width 302 height 104
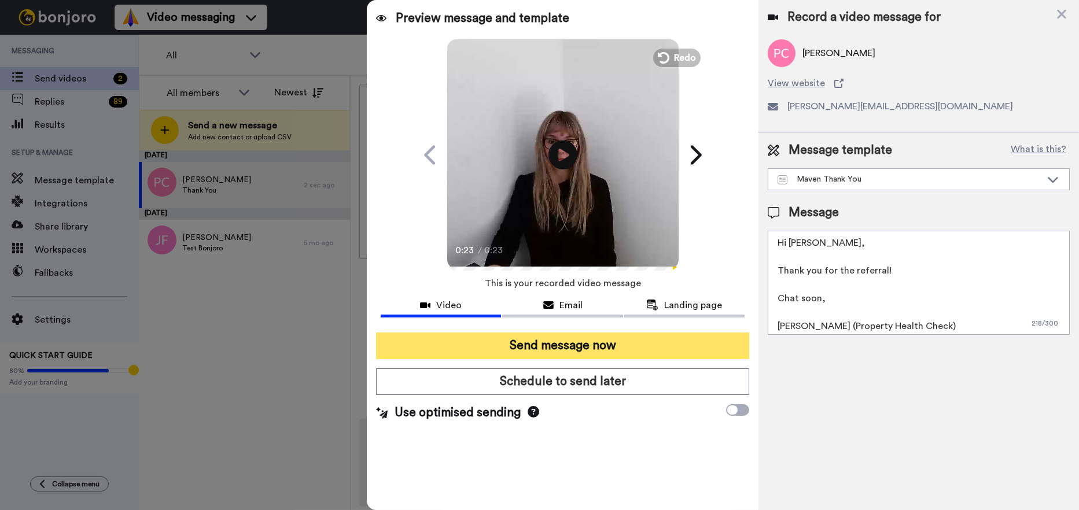
type textarea "Hi [PERSON_NAME], Thank you for the referral! Chat soon, [PERSON_NAME] (Propert…"
click at [555, 348] on button "Send message now" at bounding box center [562, 346] width 373 height 27
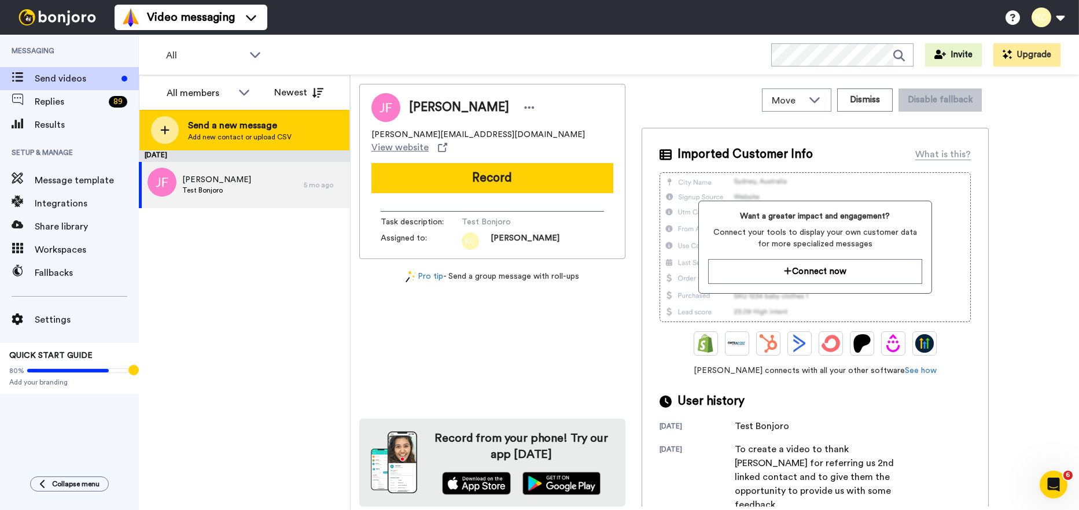
click at [235, 142] on div "Send a new message Add new contact or upload CSV" at bounding box center [244, 130] width 210 height 40
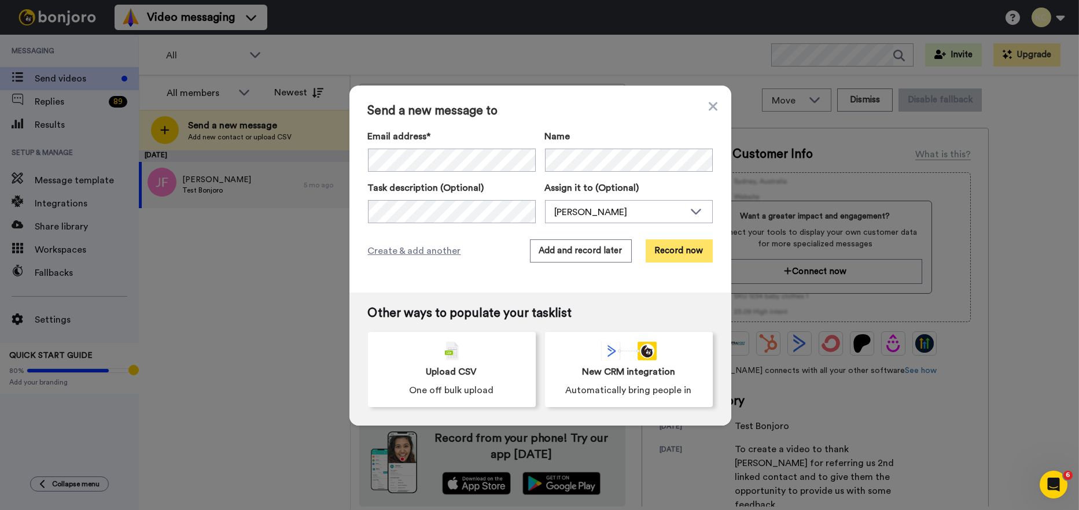
click at [686, 253] on button "Record now" at bounding box center [679, 251] width 67 height 23
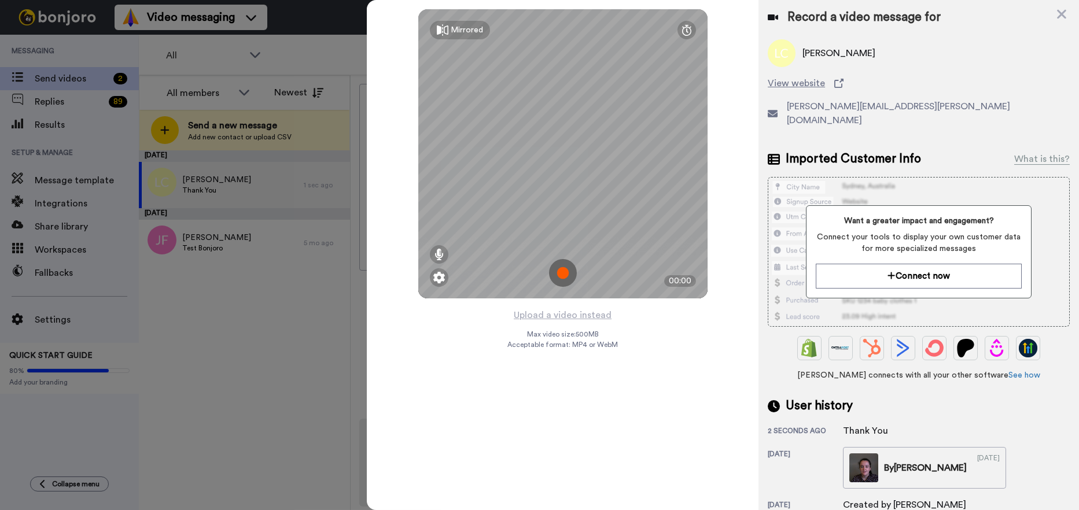
click at [566, 270] on img at bounding box center [563, 273] width 28 height 28
click at [566, 267] on img at bounding box center [563, 273] width 28 height 28
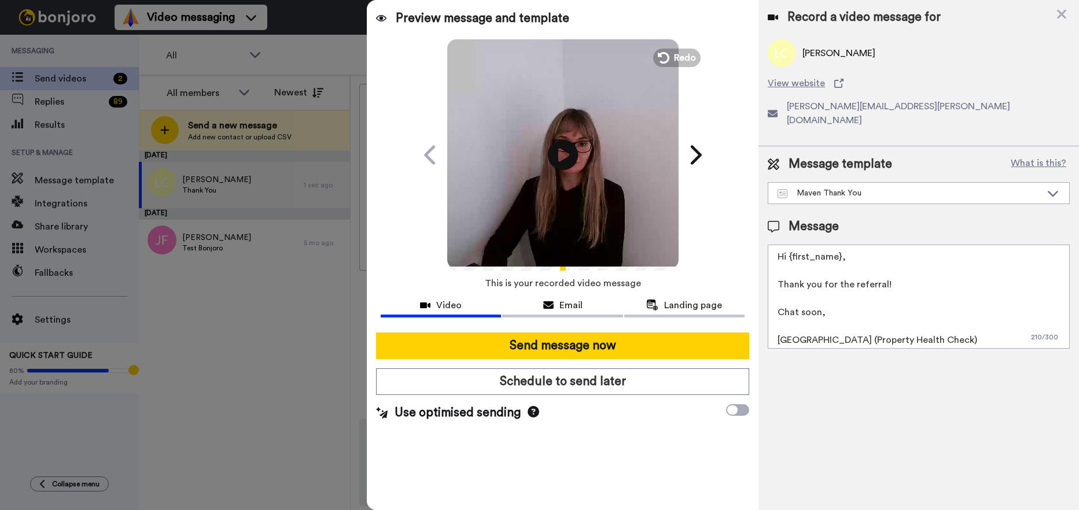
drag, startPoint x: 558, startPoint y: 144, endPoint x: 567, endPoint y: 145, distance: 8.7
click at [559, 144] on icon at bounding box center [562, 154] width 31 height 31
click at [839, 245] on textarea "Hi {first_name}, Thank you for the referral! Chat soon, [GEOGRAPHIC_DATA] (Prop…" at bounding box center [919, 297] width 302 height 104
click at [799, 329] on textarea "Hi Laura, Thank you for the referral! Chat soon, Cailie (Property Health Check)" at bounding box center [919, 297] width 302 height 104
type textarea "Hi Laura, Thank you for the referral! Chat soon, Sarah (Property Health Check)"
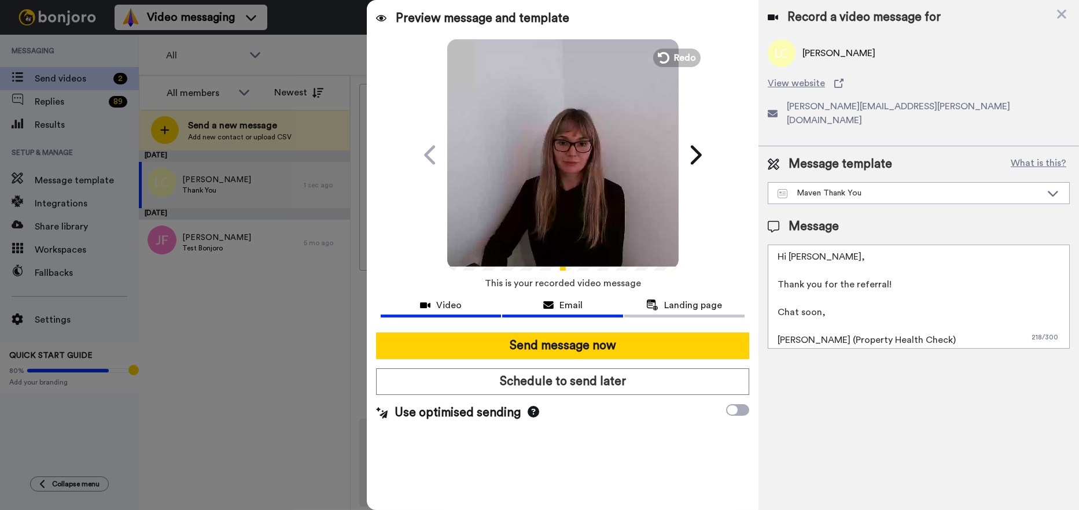
click at [593, 303] on div "Email" at bounding box center [562, 306] width 120 height 14
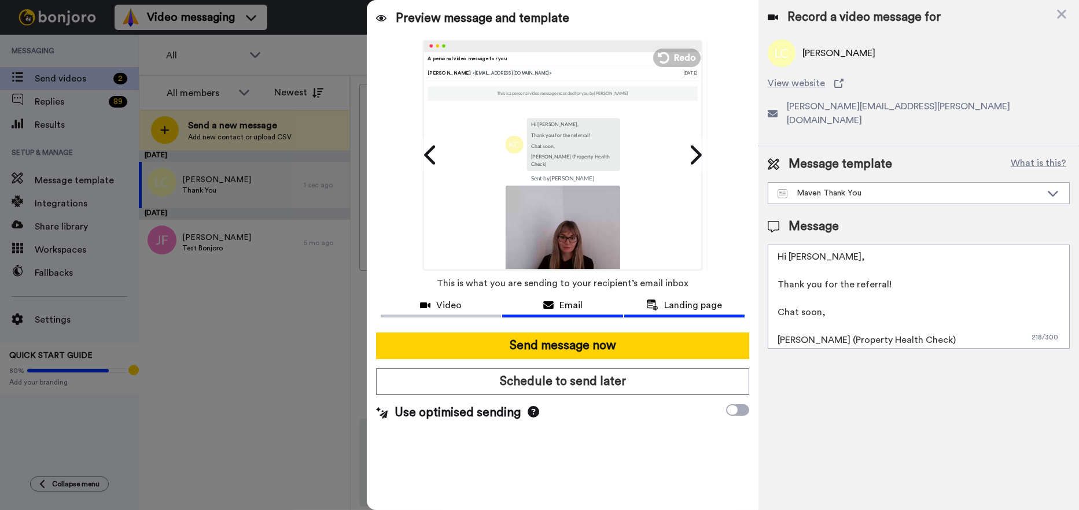
click at [656, 303] on icon at bounding box center [652, 305] width 12 height 11
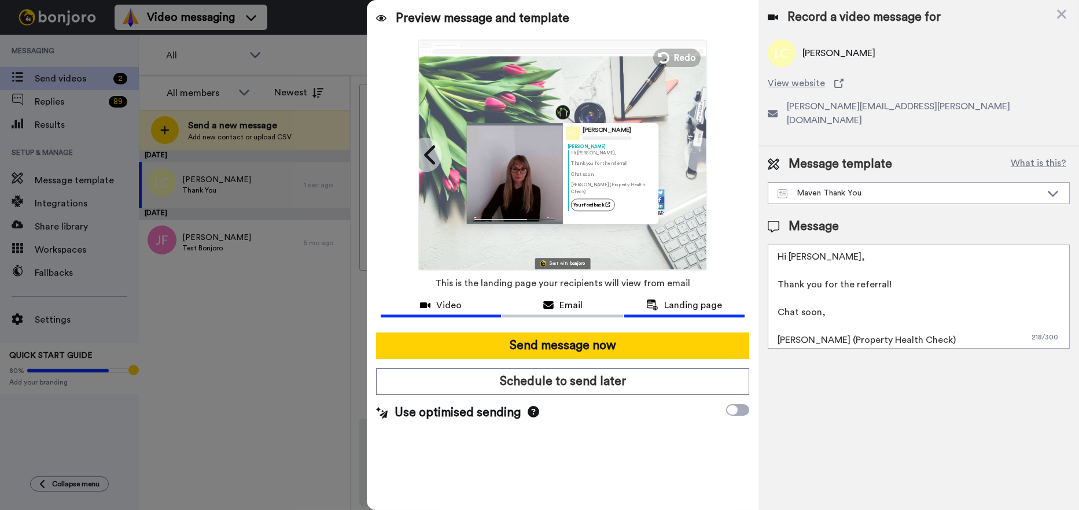
click at [470, 299] on div "Video" at bounding box center [441, 306] width 120 height 14
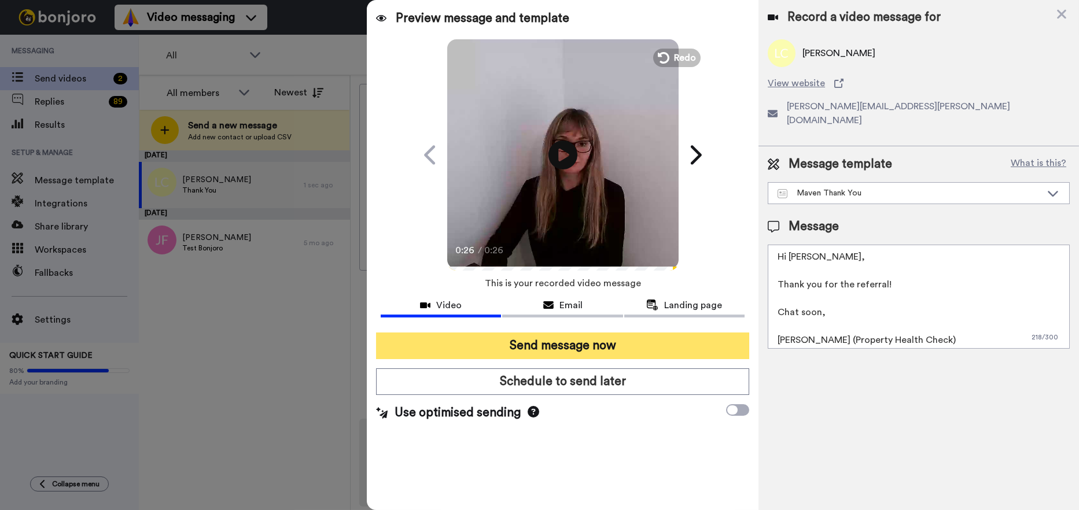
click at [573, 348] on button "Send message now" at bounding box center [562, 346] width 373 height 27
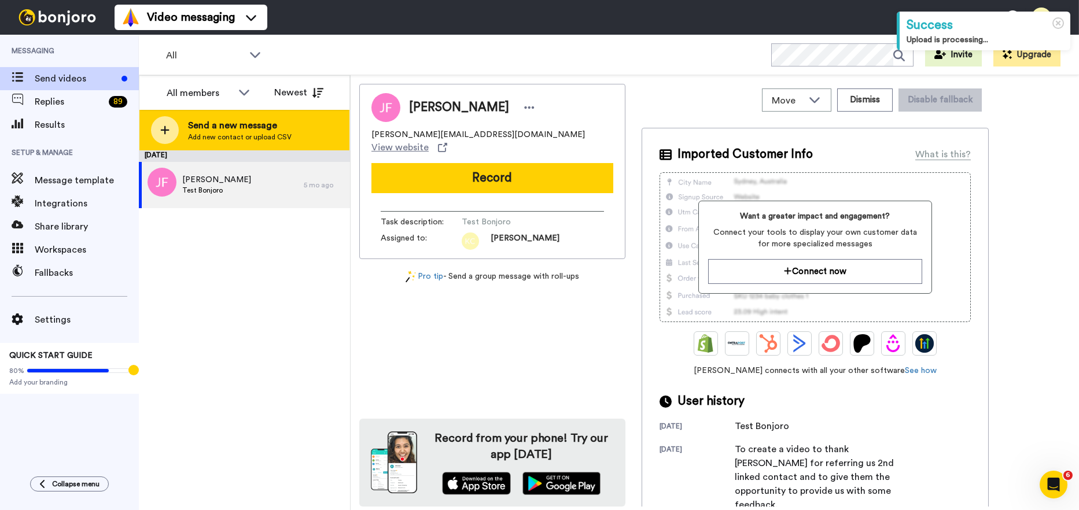
click at [252, 125] on span "Send a new message" at bounding box center [240, 126] width 104 height 14
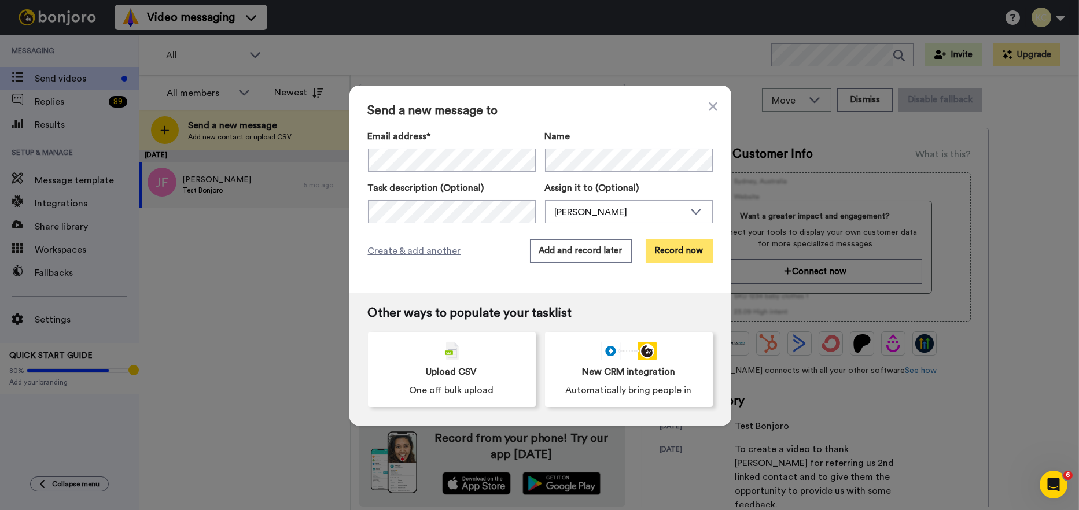
click at [677, 250] on button "Record now" at bounding box center [679, 251] width 67 height 23
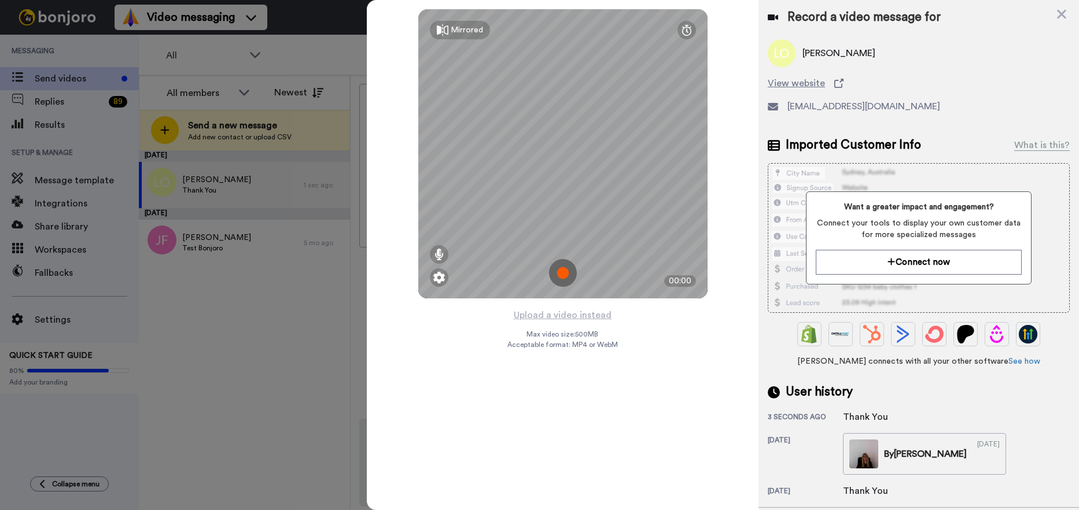
click at [179, 315] on div at bounding box center [539, 255] width 1079 height 510
click at [451, 29] on div "Mirrored" at bounding box center [467, 30] width 32 height 12
click at [456, 35] on div "Mirror" at bounding box center [462, 30] width 23 height 12
click at [456, 30] on div "Mirrored" at bounding box center [467, 30] width 32 height 12
click at [561, 274] on img at bounding box center [563, 273] width 28 height 28
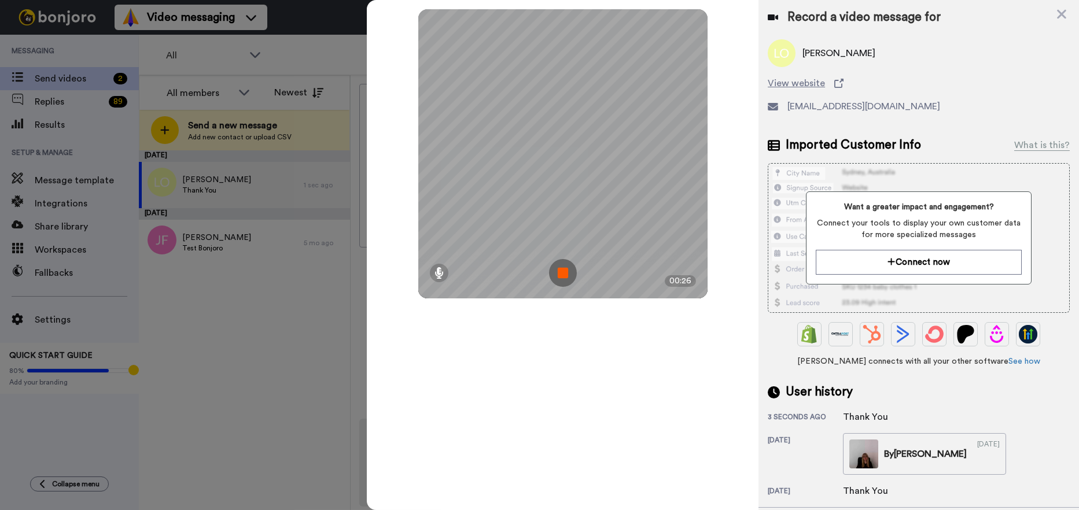
click at [561, 275] on img at bounding box center [563, 273] width 28 height 28
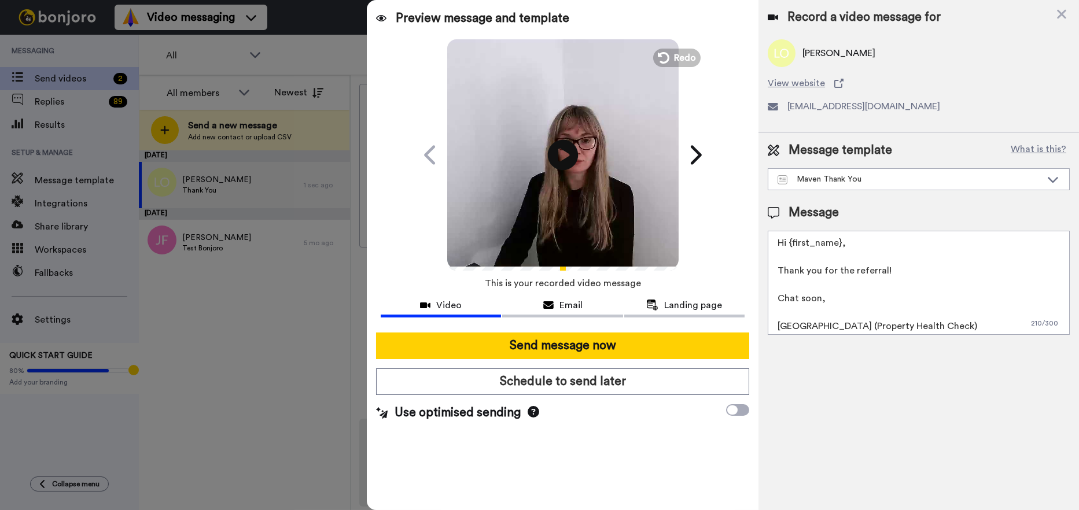
click at [567, 149] on icon at bounding box center [562, 154] width 31 height 31
click at [839, 245] on textarea "Hi {first_name}, Thank you for the referral! Chat soon, [GEOGRAPHIC_DATA] (Prop…" at bounding box center [919, 283] width 302 height 104
click at [797, 322] on textarea "Hi Lisa, Thank you for the referral! Chat soon, Cailie (Property Health Check)" at bounding box center [919, 283] width 302 height 104
click at [799, 326] on textarea "Hi Lisa, Thank you for the referral! Chat soon, Cailie (Property Health Check)" at bounding box center [919, 283] width 302 height 104
type textarea "Hi Lisa, Thank you for the referral! Chat soon, Sarah (Property Health Check)"
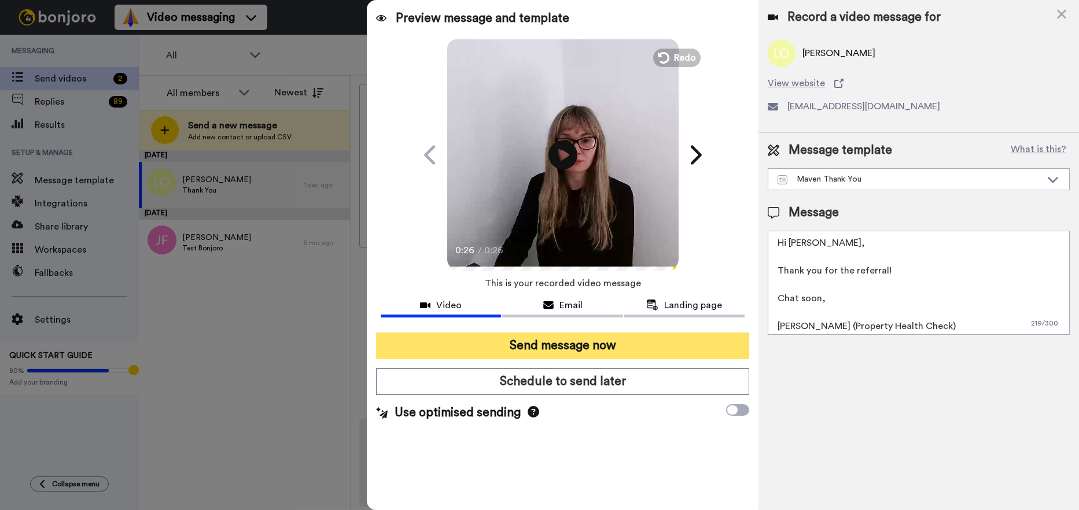
click at [550, 347] on button "Send message now" at bounding box center [562, 346] width 373 height 27
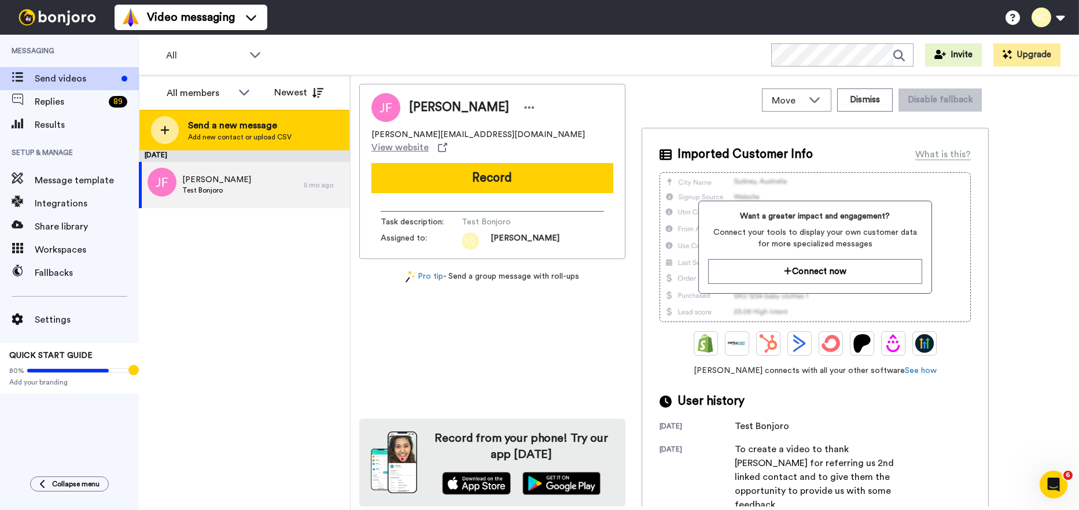
click at [226, 111] on div "Send a new message Add new contact or upload CSV" at bounding box center [244, 130] width 210 height 40
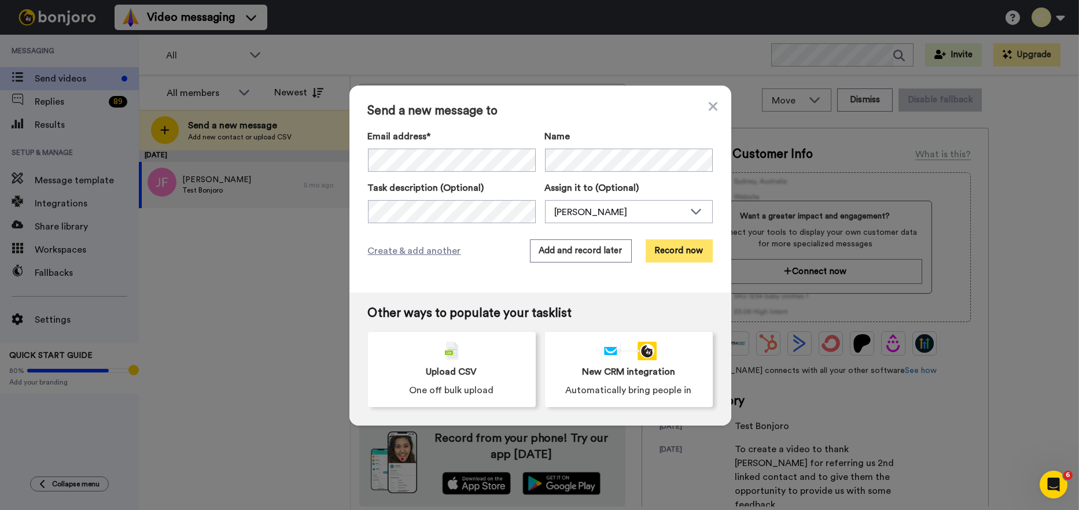
click at [693, 249] on button "Record now" at bounding box center [679, 251] width 67 height 23
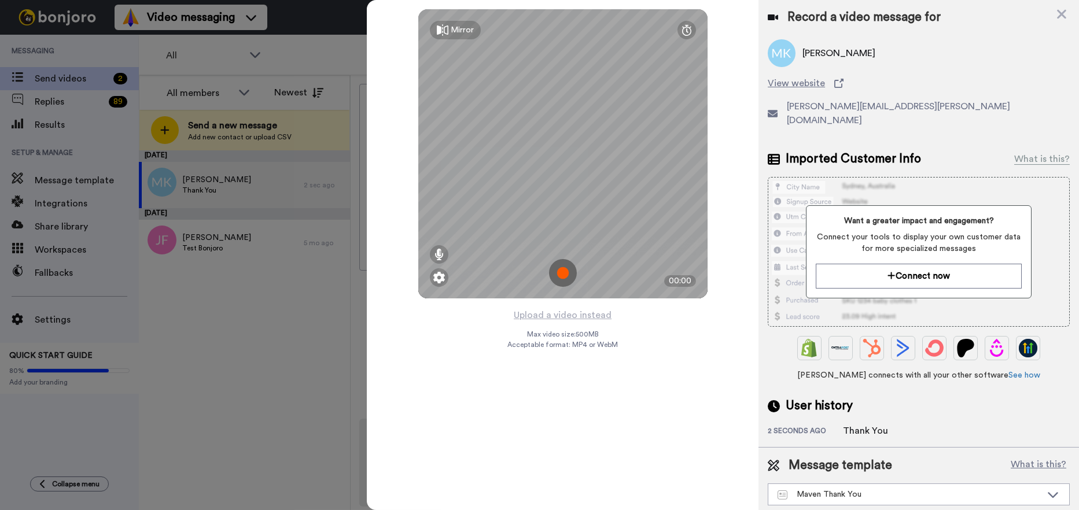
click at [456, 31] on div "Mirror" at bounding box center [462, 30] width 23 height 12
click at [456, 31] on div "Mirrored" at bounding box center [467, 30] width 32 height 12
click at [559, 274] on img at bounding box center [563, 273] width 28 height 28
click at [558, 272] on img at bounding box center [563, 273] width 28 height 28
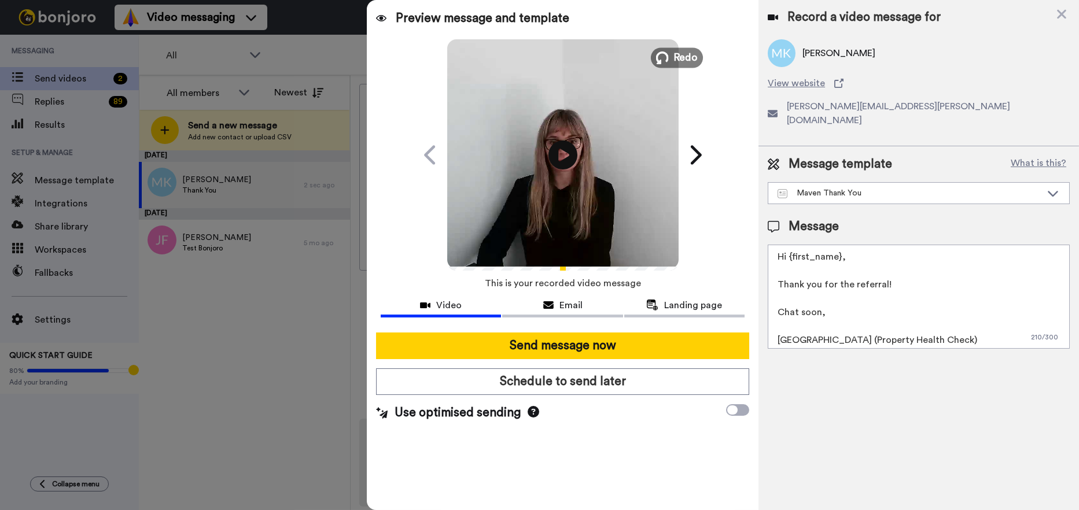
click at [676, 57] on span "Redo" at bounding box center [685, 57] width 24 height 15
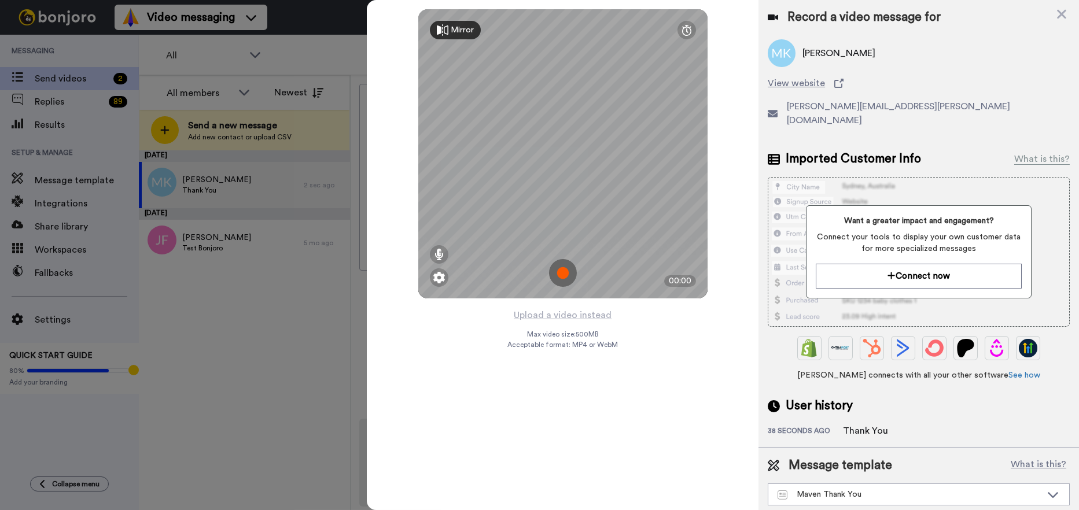
click at [562, 270] on img at bounding box center [563, 273] width 28 height 28
click at [557, 271] on img at bounding box center [563, 273] width 28 height 28
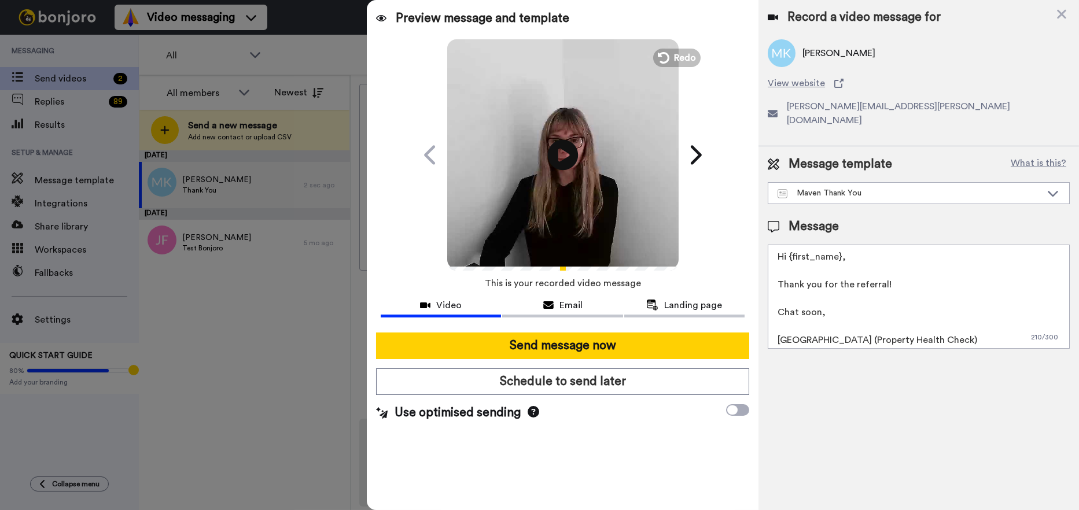
click at [558, 145] on icon at bounding box center [562, 154] width 31 height 31
click at [839, 245] on textarea "Hi {first_name}, Thank you for the referral! Chat soon, [GEOGRAPHIC_DATA] (Prop…" at bounding box center [919, 297] width 302 height 104
click at [800, 327] on textarea "Hi [PERSON_NAME], Thank you for the referral! Chat soon, [GEOGRAPHIC_DATA] (Pro…" at bounding box center [919, 297] width 302 height 104
type textarea "Hi [PERSON_NAME], Thank you for the referral! Chat soon, [PERSON_NAME] (Propert…"
click at [544, 301] on icon at bounding box center [548, 305] width 10 height 9
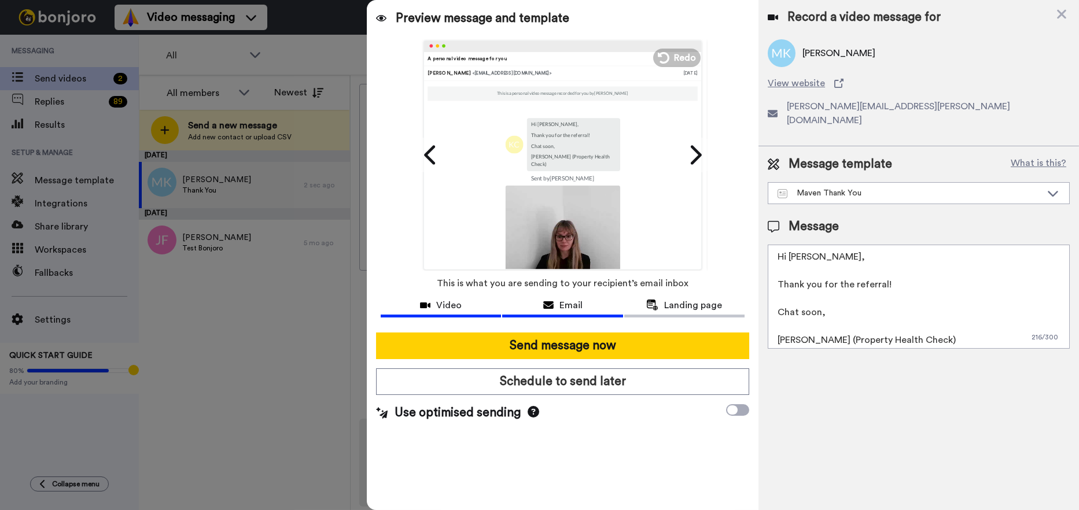
click at [467, 304] on div "Video" at bounding box center [441, 306] width 120 height 14
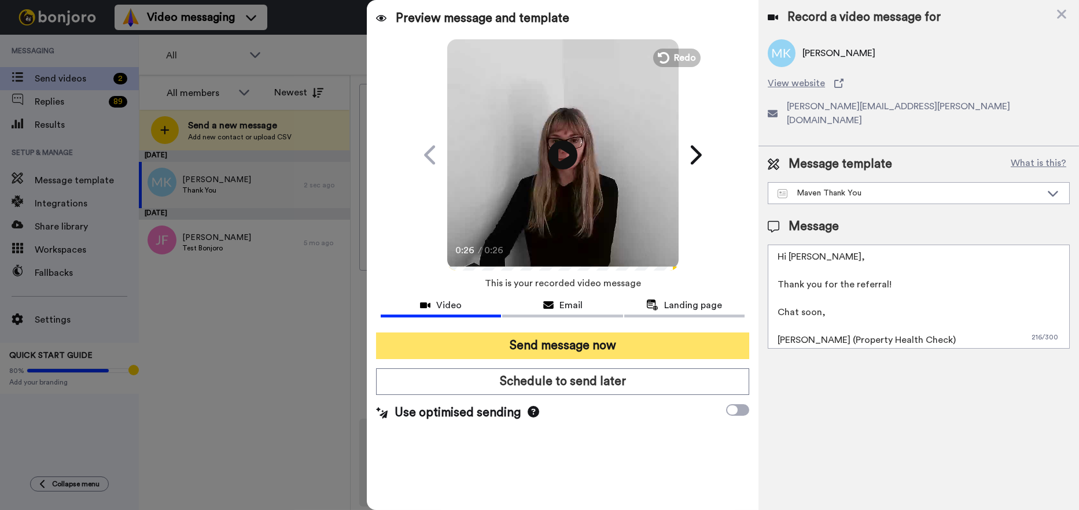
click at [540, 343] on button "Send message now" at bounding box center [562, 346] width 373 height 27
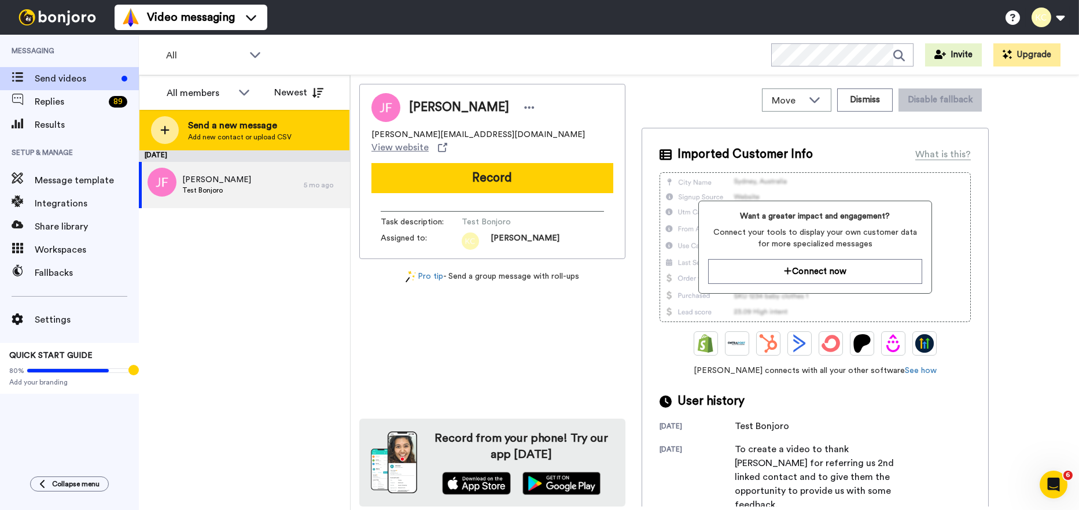
click at [245, 137] on span "Add new contact or upload CSV" at bounding box center [240, 136] width 104 height 9
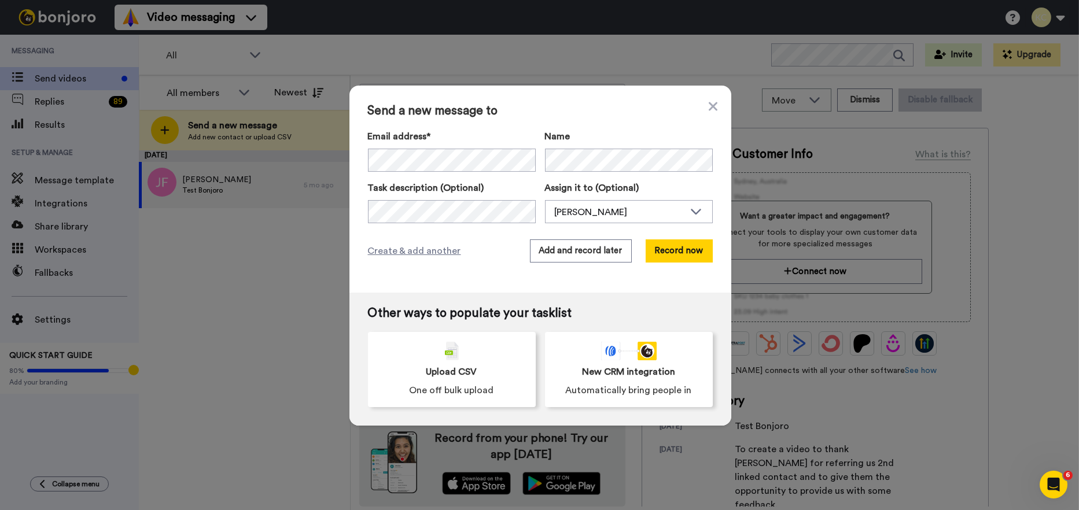
click at [418, 147] on div "Email address* [PERSON_NAME] <[PERSON_NAME][EMAIL_ADDRESS][PERSON_NAME][DOMAIN_…" at bounding box center [452, 151] width 168 height 42
click at [453, 223] on div "Send a new message to Email address* [PERSON_NAME] <[PERSON_NAME][EMAIL_ADDRESS…" at bounding box center [540, 189] width 382 height 207
click at [663, 252] on button "Record now" at bounding box center [679, 251] width 67 height 23
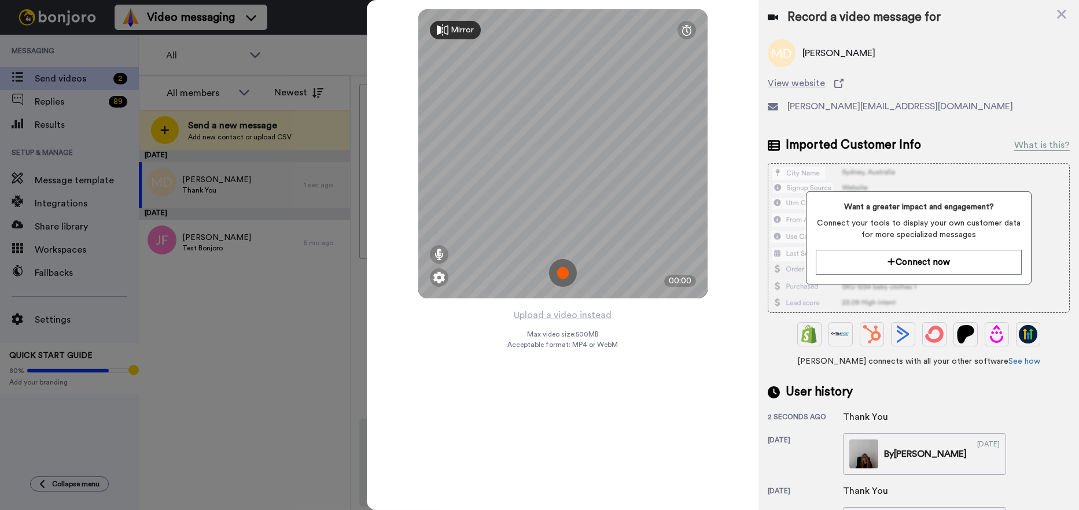
click at [489, 474] on div "Mirror Redo 00:00 Upload a video instead Max video size: 500 MB Acceptable form…" at bounding box center [563, 255] width 392 height 510
click at [561, 277] on img at bounding box center [563, 273] width 28 height 28
click at [568, 277] on img at bounding box center [563, 273] width 28 height 28
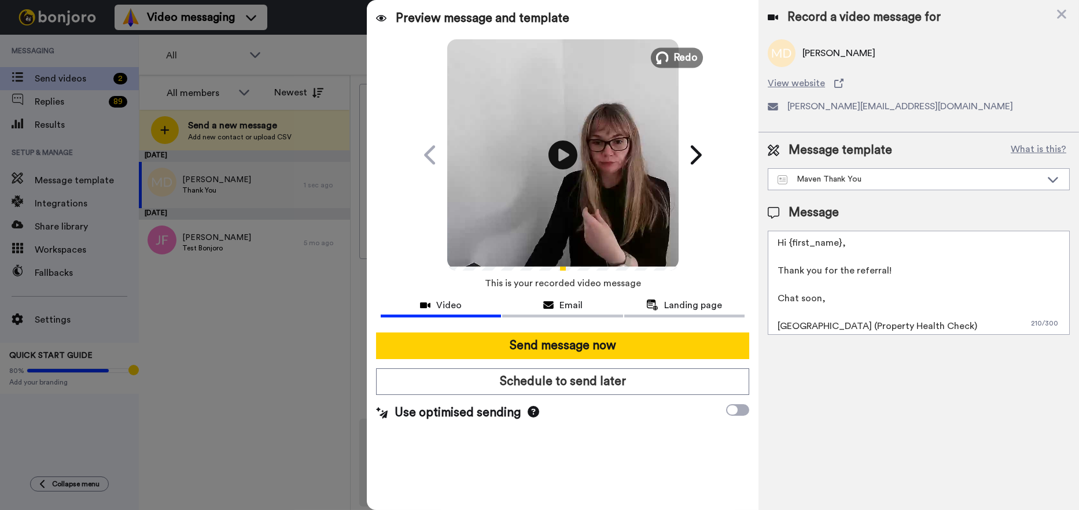
click at [676, 57] on span "Redo" at bounding box center [685, 57] width 24 height 15
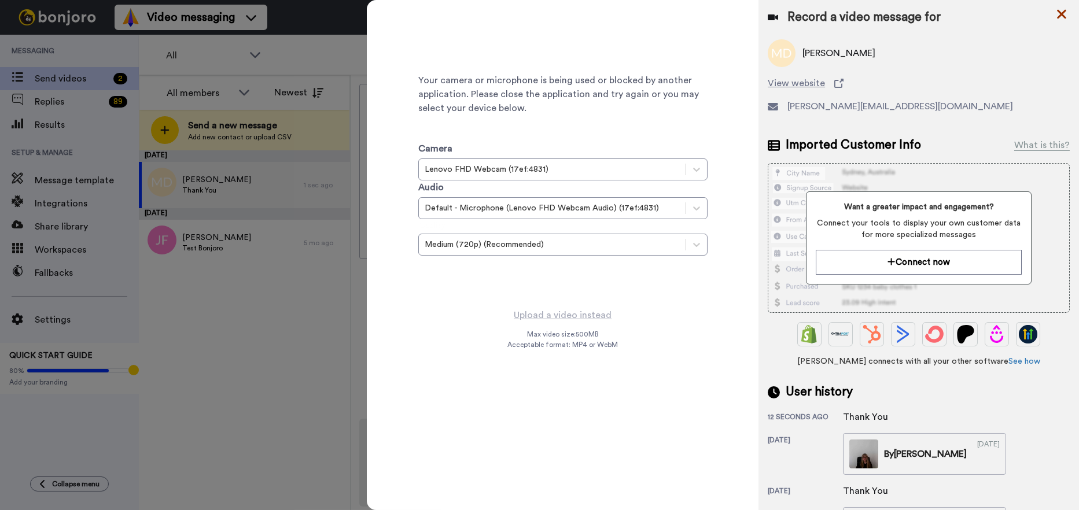
click at [1060, 14] on icon at bounding box center [1062, 14] width 12 height 14
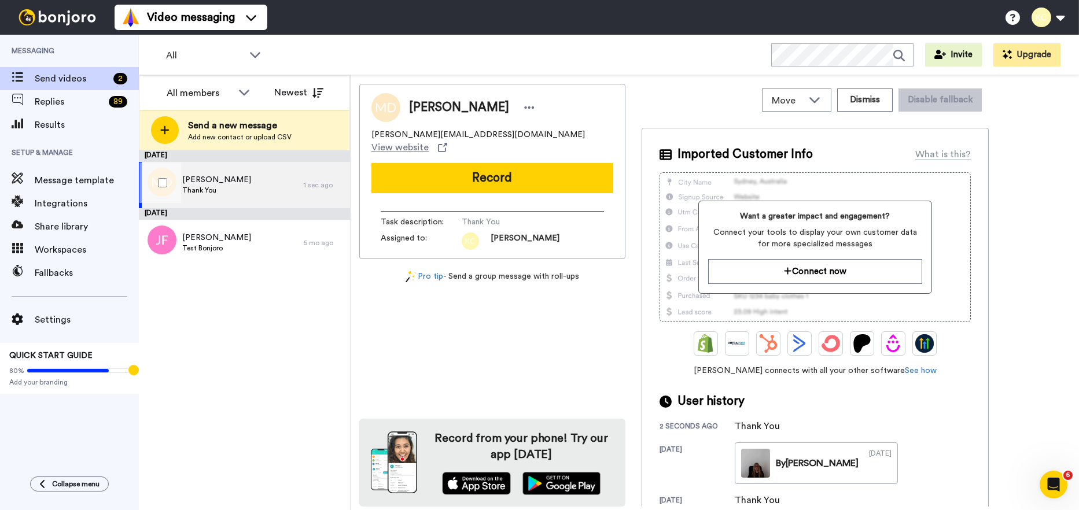
click at [218, 183] on span "[PERSON_NAME]" at bounding box center [216, 180] width 69 height 12
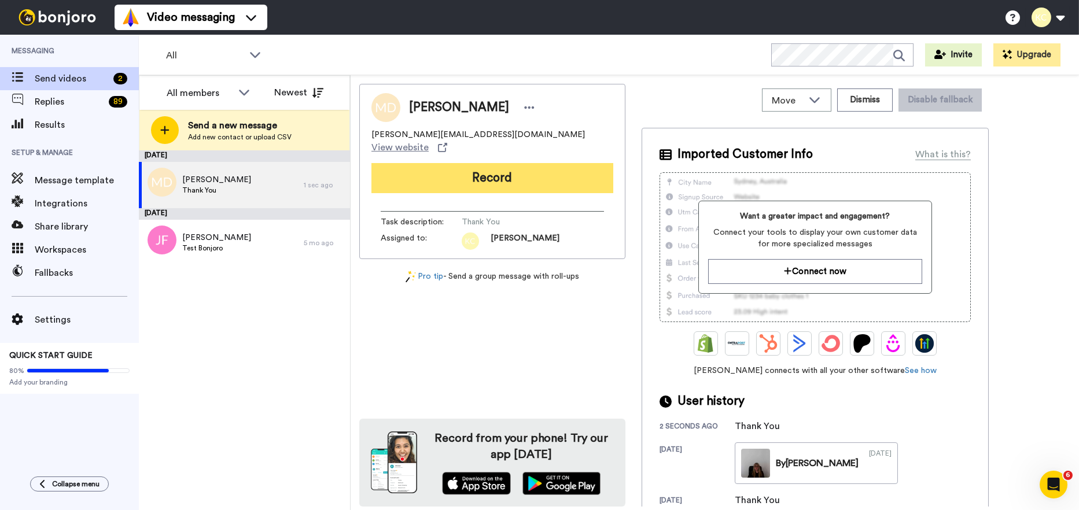
click at [476, 173] on button "Record" at bounding box center [492, 178] width 242 height 30
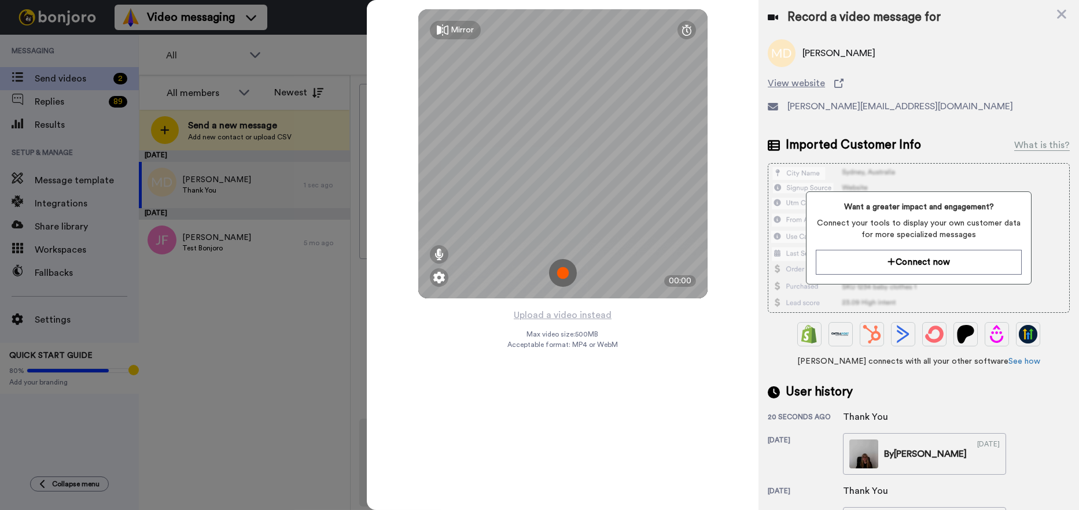
click at [462, 31] on div "Mirror" at bounding box center [462, 30] width 23 height 12
click at [462, 31] on div "Mirrored" at bounding box center [467, 30] width 32 height 12
click at [564, 271] on img at bounding box center [563, 273] width 28 height 28
click at [561, 269] on img at bounding box center [563, 273] width 28 height 28
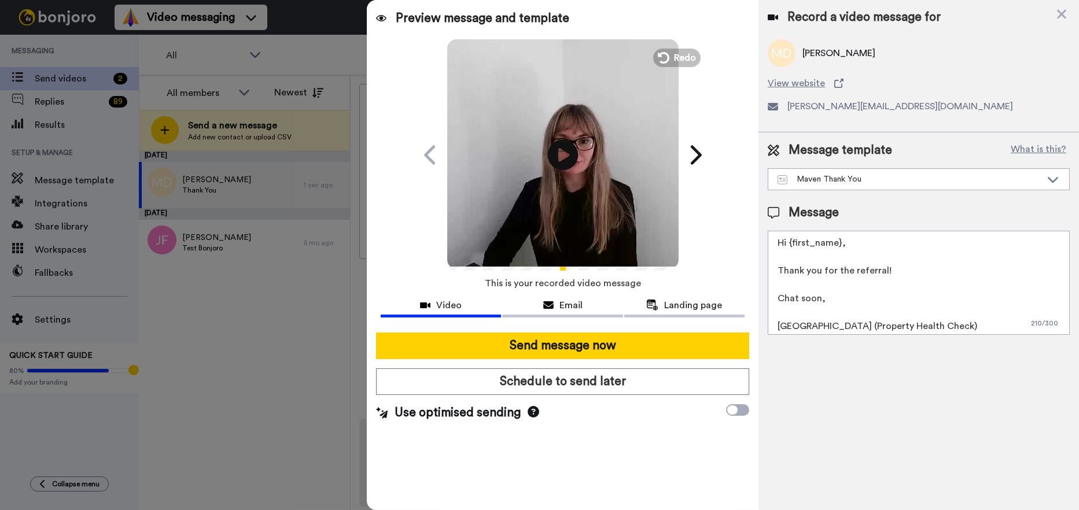
click at [571, 149] on icon at bounding box center [562, 154] width 31 height 31
click at [840, 241] on textarea "Hi {first_name}, Thank you for the referral! Chat soon, [GEOGRAPHIC_DATA] (Prop…" at bounding box center [919, 283] width 302 height 104
click at [799, 325] on textarea "Hi [PERSON_NAME], Thank you for the referral! Chat soon, [GEOGRAPHIC_DATA] (Pro…" at bounding box center [919, 283] width 302 height 104
type textarea "Hi [PERSON_NAME], Thank you for the referral! Chat soon, [PERSON_NAME] (Propert…"
click at [562, 305] on span "Email" at bounding box center [570, 306] width 23 height 14
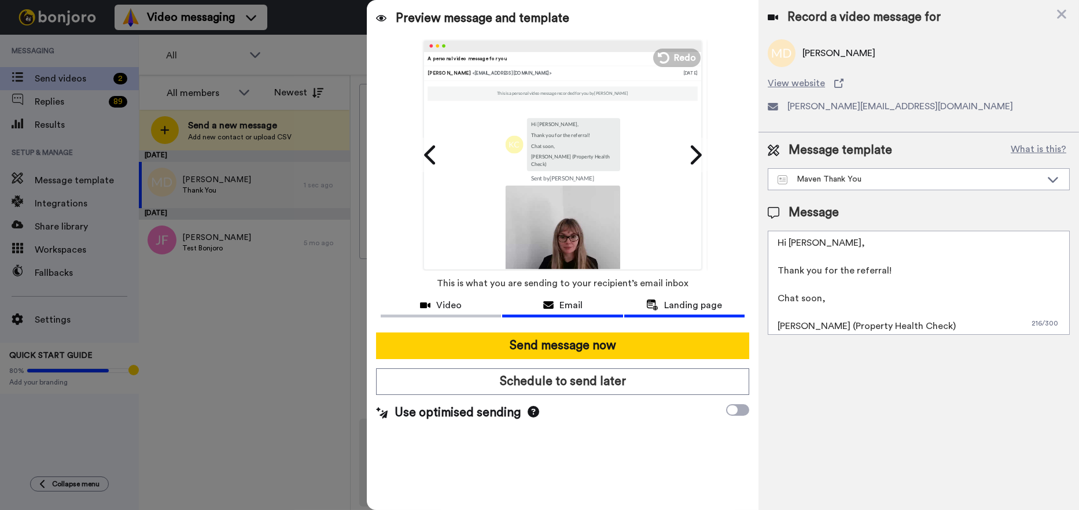
click at [673, 304] on span "Landing page" at bounding box center [693, 306] width 58 height 14
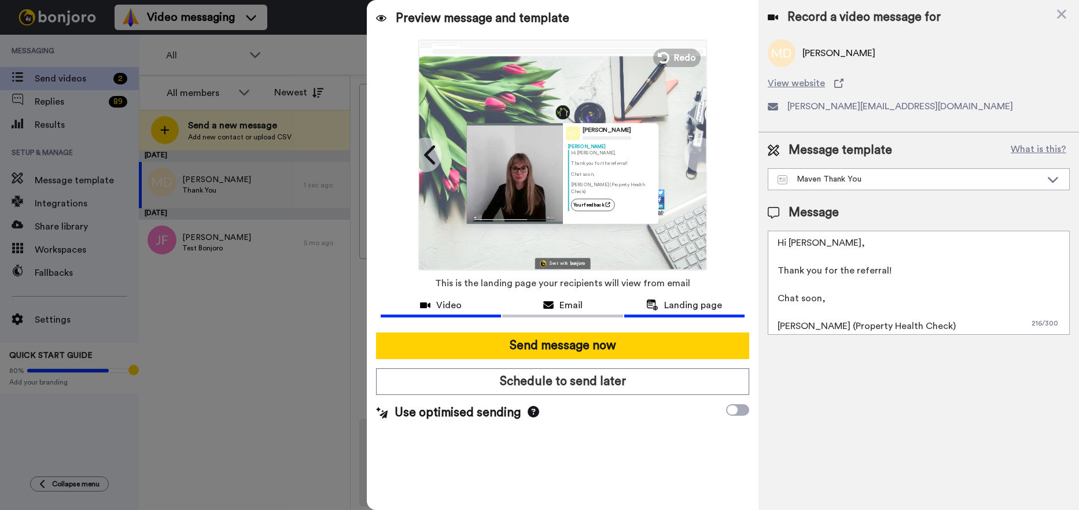
click at [448, 307] on span "Video" at bounding box center [448, 306] width 25 height 14
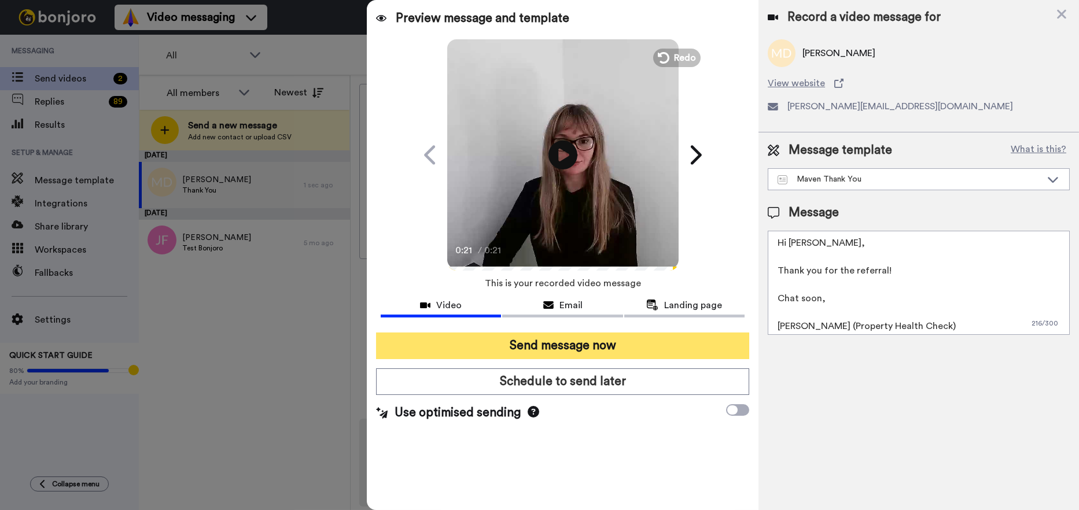
click at [583, 344] on button "Send message now" at bounding box center [562, 346] width 373 height 27
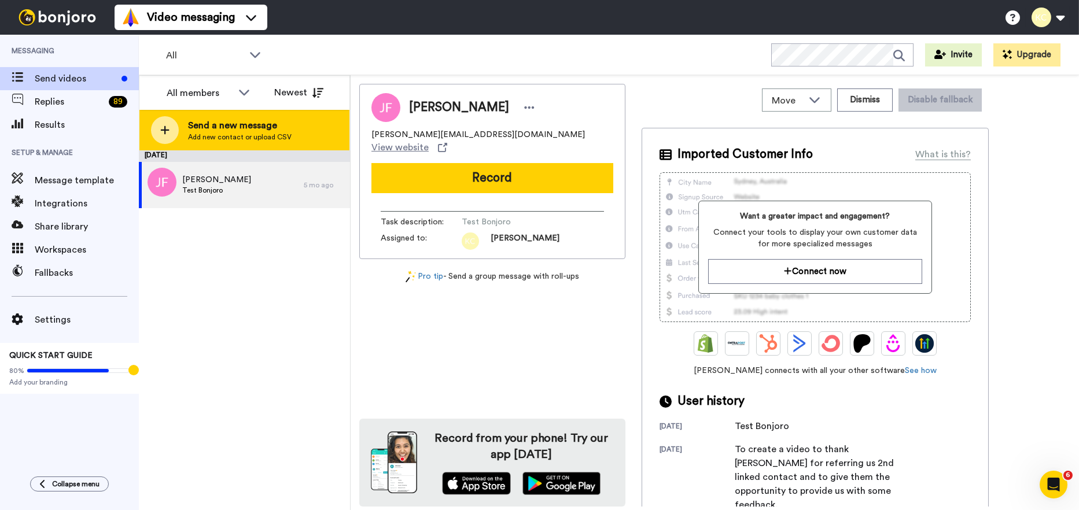
click at [235, 130] on span "Send a new message" at bounding box center [240, 126] width 104 height 14
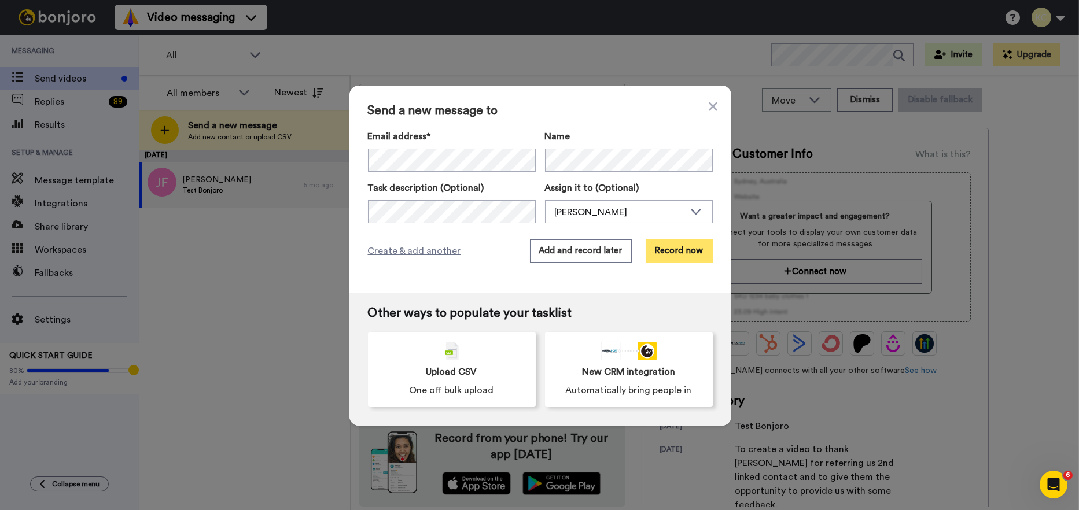
click at [661, 250] on button "Record now" at bounding box center [679, 251] width 67 height 23
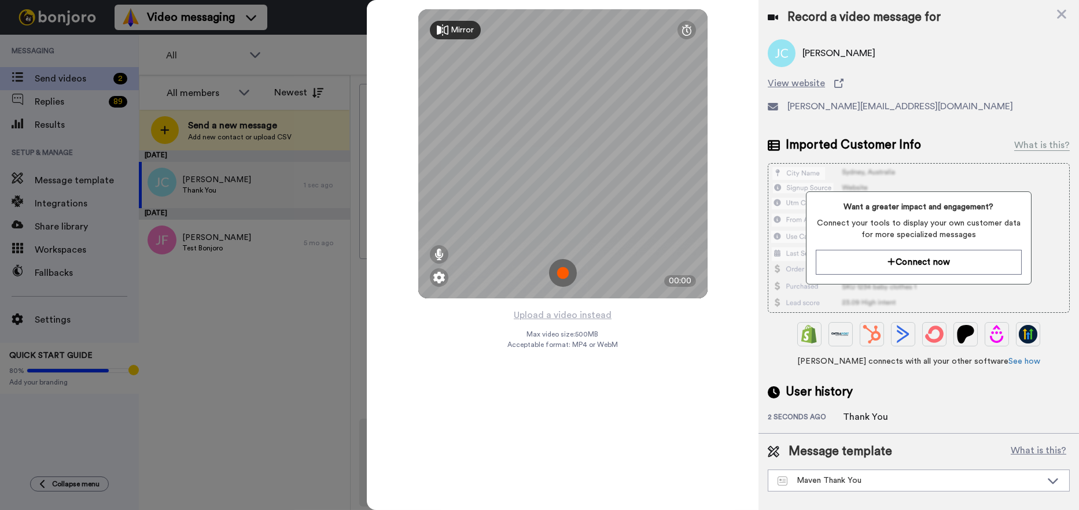
click at [450, 20] on div "Mirror Redo" at bounding box center [562, 30] width 289 height 42
click at [451, 26] on div "Mirror" at bounding box center [462, 30] width 23 height 12
click at [451, 26] on div "Mirrored" at bounding box center [467, 30] width 32 height 12
click at [567, 273] on img at bounding box center [563, 273] width 28 height 28
click at [564, 268] on img at bounding box center [563, 273] width 28 height 28
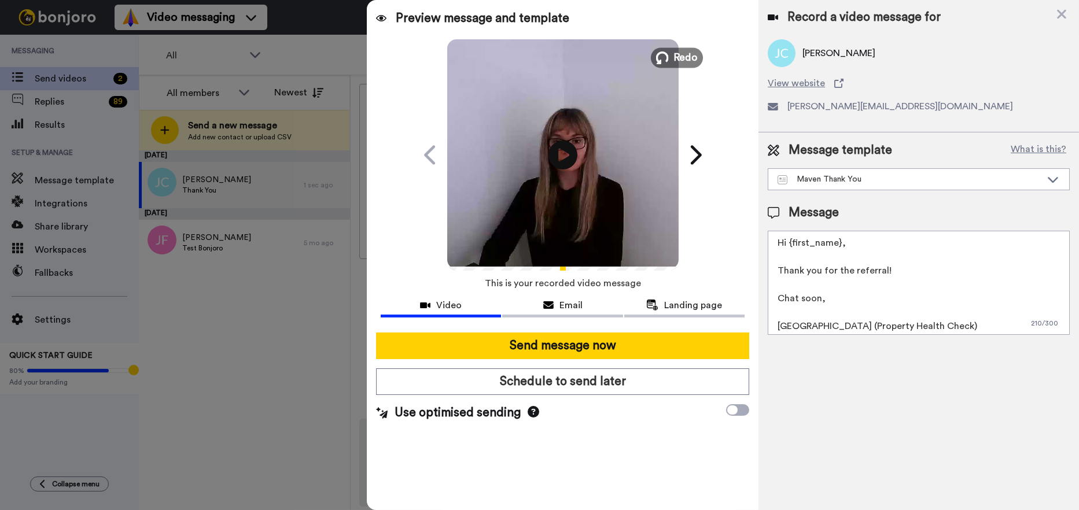
click at [666, 53] on icon at bounding box center [661, 57] width 13 height 13
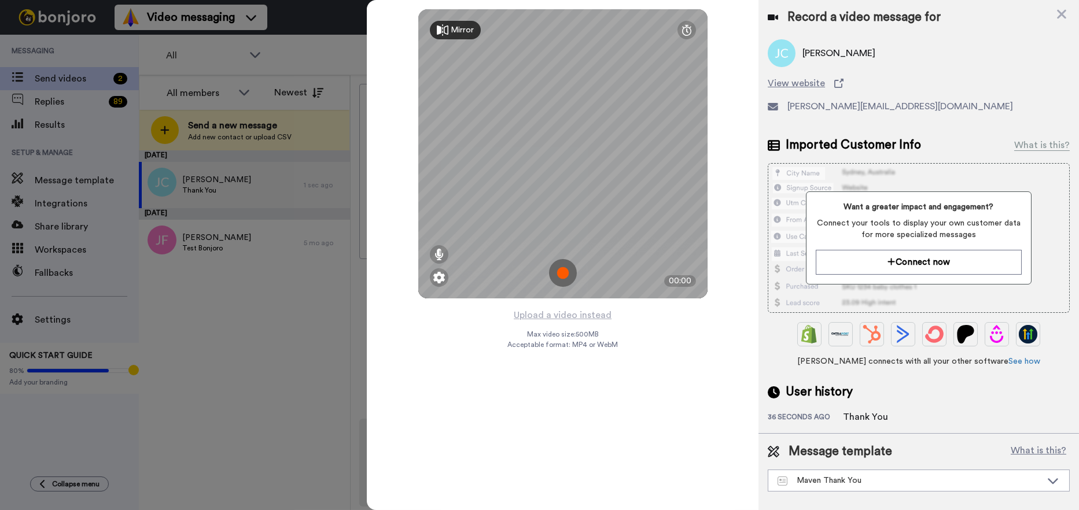
click at [565, 269] on img at bounding box center [563, 273] width 28 height 28
click at [562, 269] on img at bounding box center [563, 273] width 28 height 28
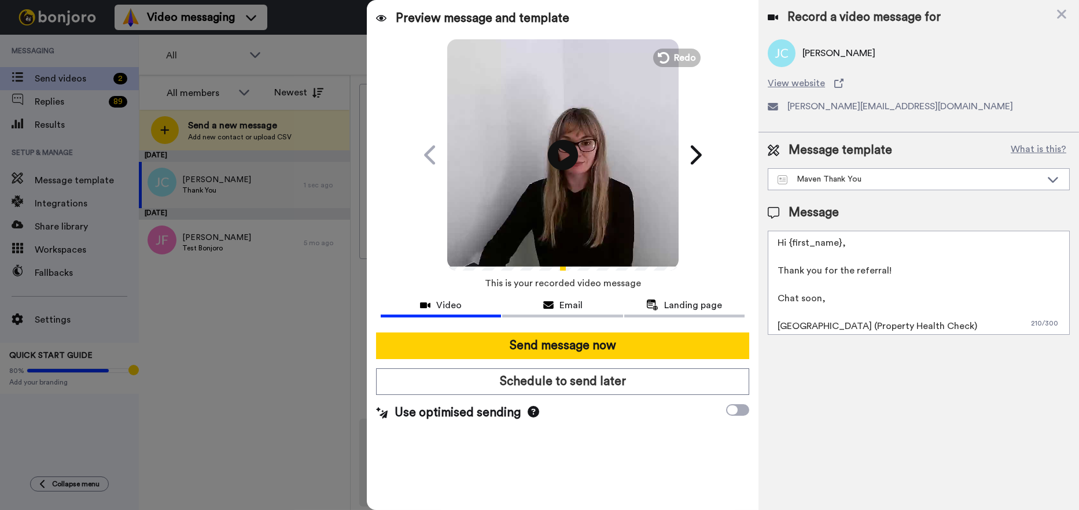
click at [559, 153] on icon "Play/Pause" at bounding box center [562, 154] width 31 height 55
click at [841, 242] on textarea "Hi {first_name}, Thank you for the referral! Chat soon, [GEOGRAPHIC_DATA] (Prop…" at bounding box center [919, 283] width 302 height 104
click at [805, 324] on textarea "Hi [PERSON_NAME], Thank you for the referral! Chat soon, [GEOGRAPHIC_DATA] (Pro…" at bounding box center [919, 283] width 302 height 104
type textarea "Hi [PERSON_NAME], Thank you for the referral! Chat soon, [PERSON_NAME] (Propert…"
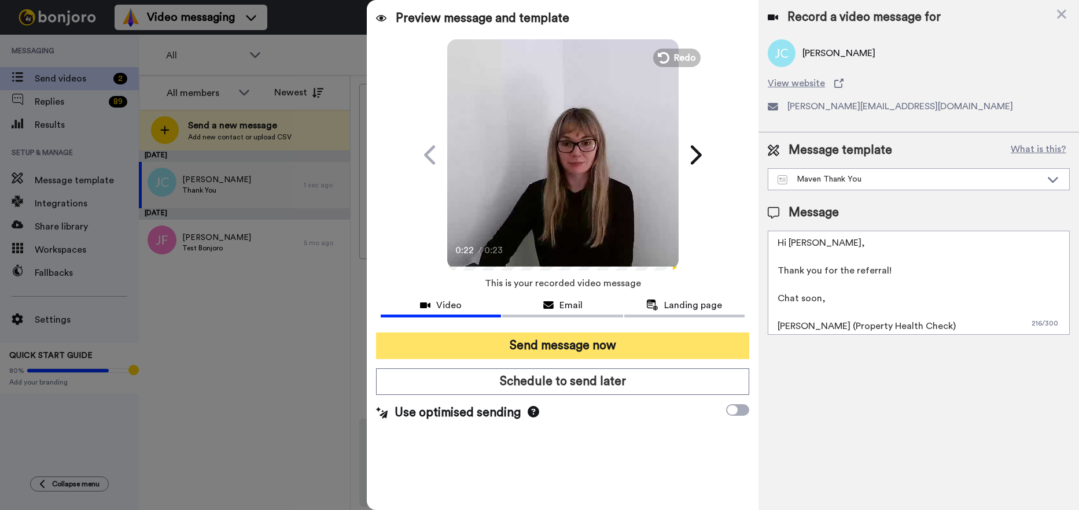
click at [594, 347] on button "Send message now" at bounding box center [562, 346] width 373 height 27
